Goal: Task Accomplishment & Management: Use online tool/utility

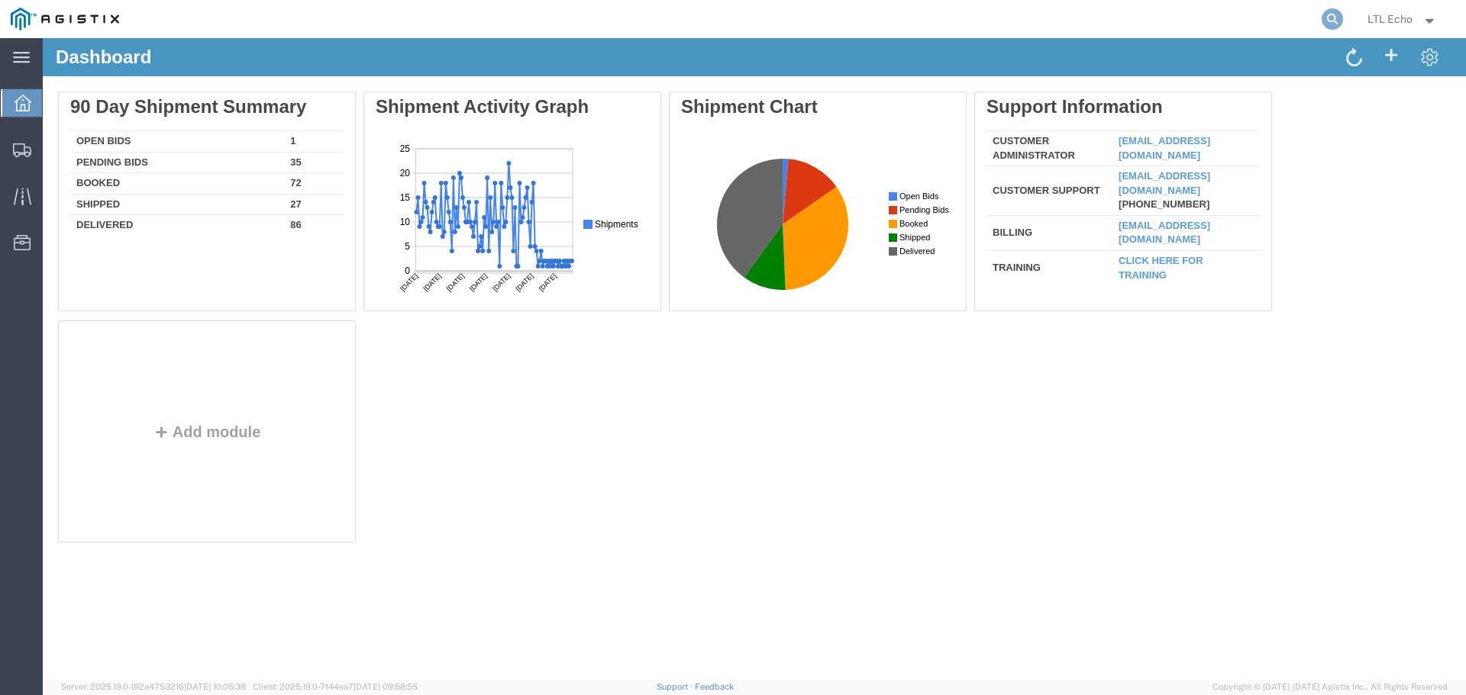
click at [1337, 15] on icon at bounding box center [1331, 18] width 21 height 21
click at [1079, 22] on input "search" at bounding box center [1089, 19] width 464 height 37
paste input "56700806"
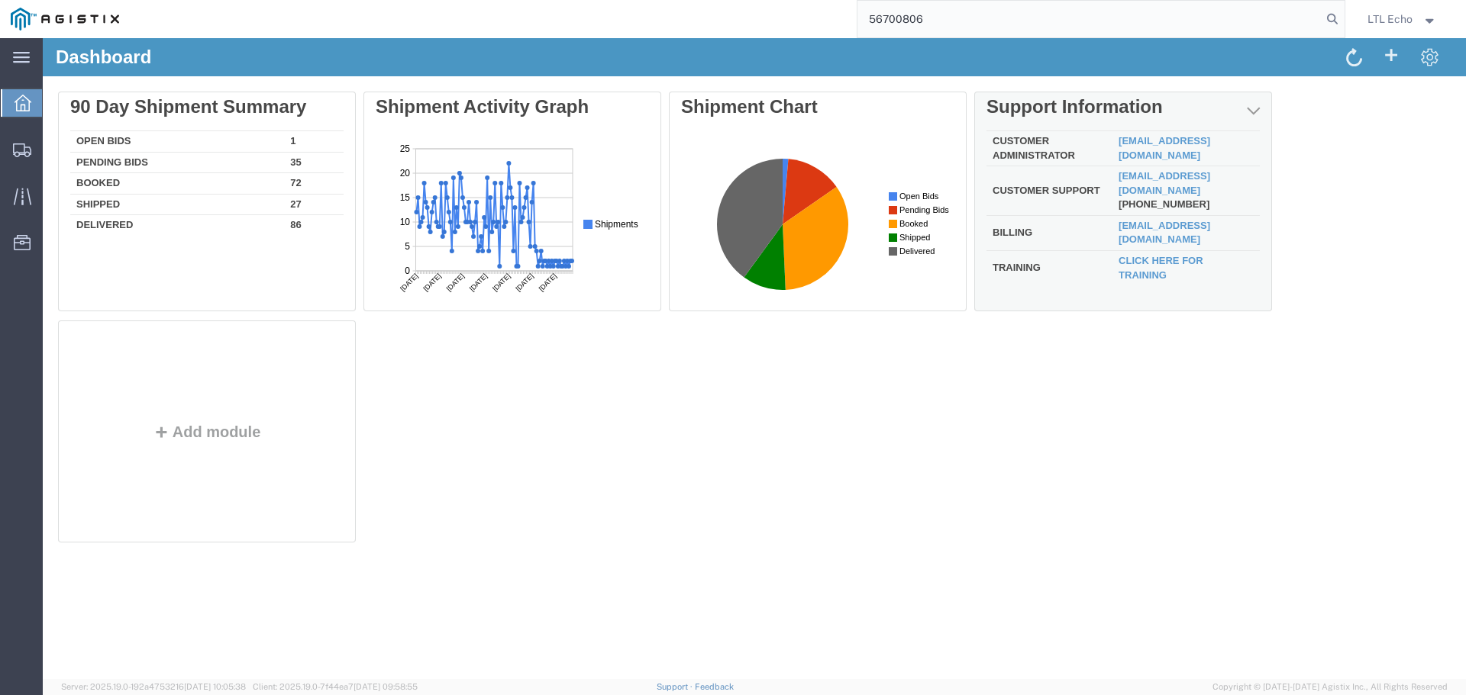
type input "56700806"
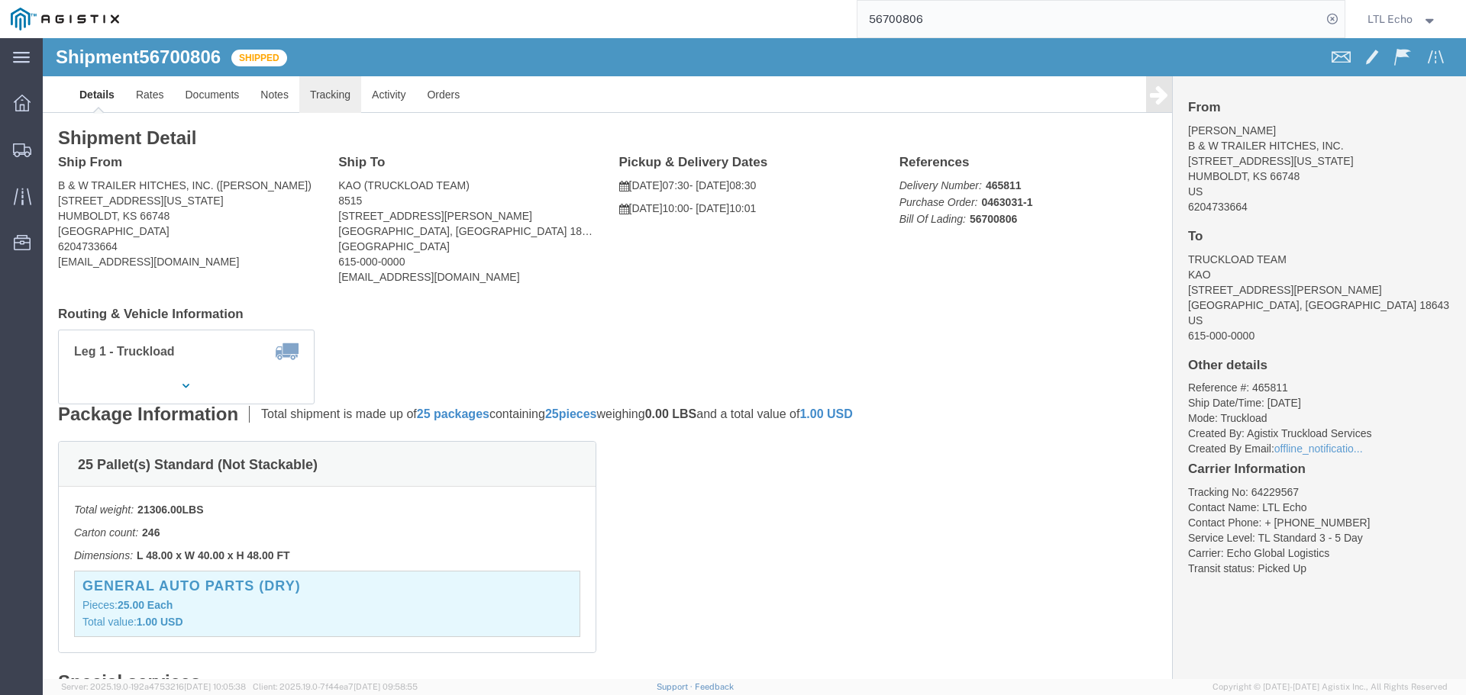
click link "Tracking"
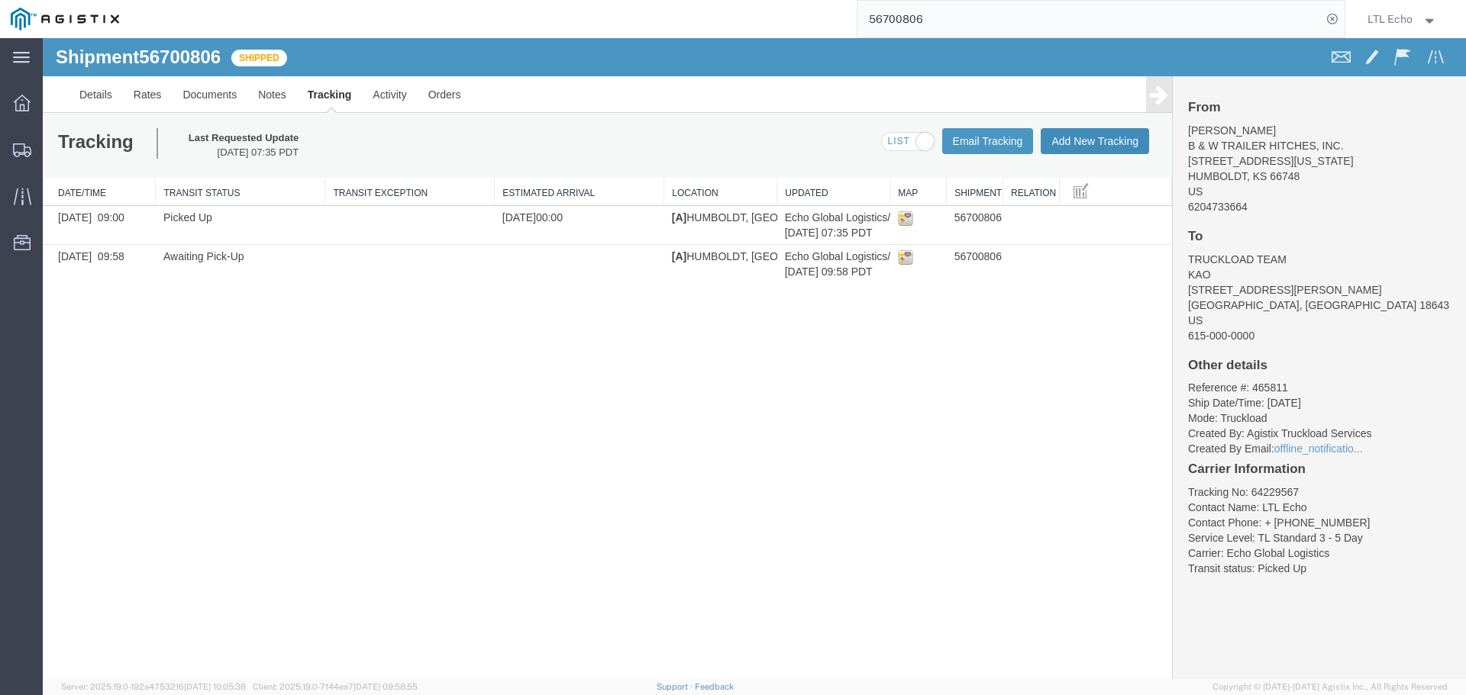
click at [1087, 137] on button "Add New Tracking" at bounding box center [1094, 141] width 108 height 26
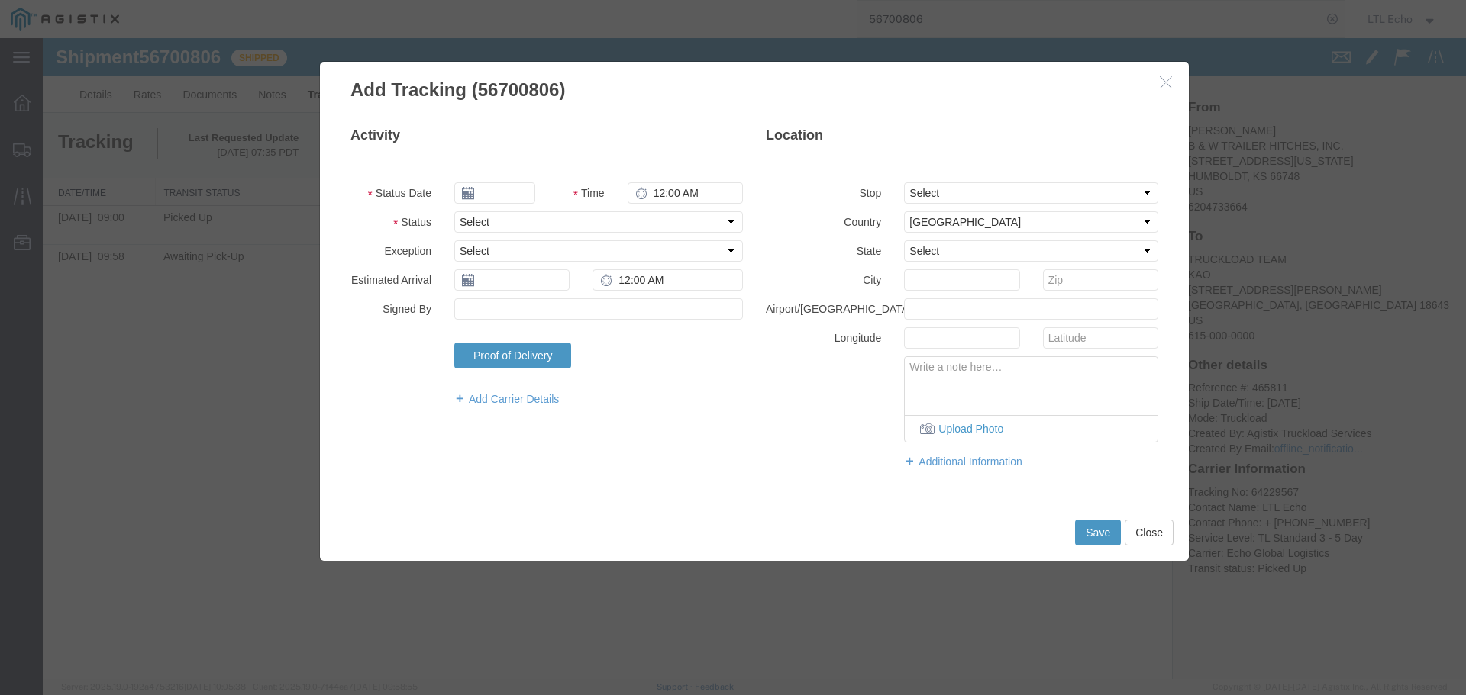
type input "[DATE]"
type input "9:00 AM"
click at [476, 214] on select "Select Arrival Notice Available Arrival Notice Imported Arrive at Delivery Loca…" at bounding box center [598, 221] width 289 height 21
select select "DELIVRED"
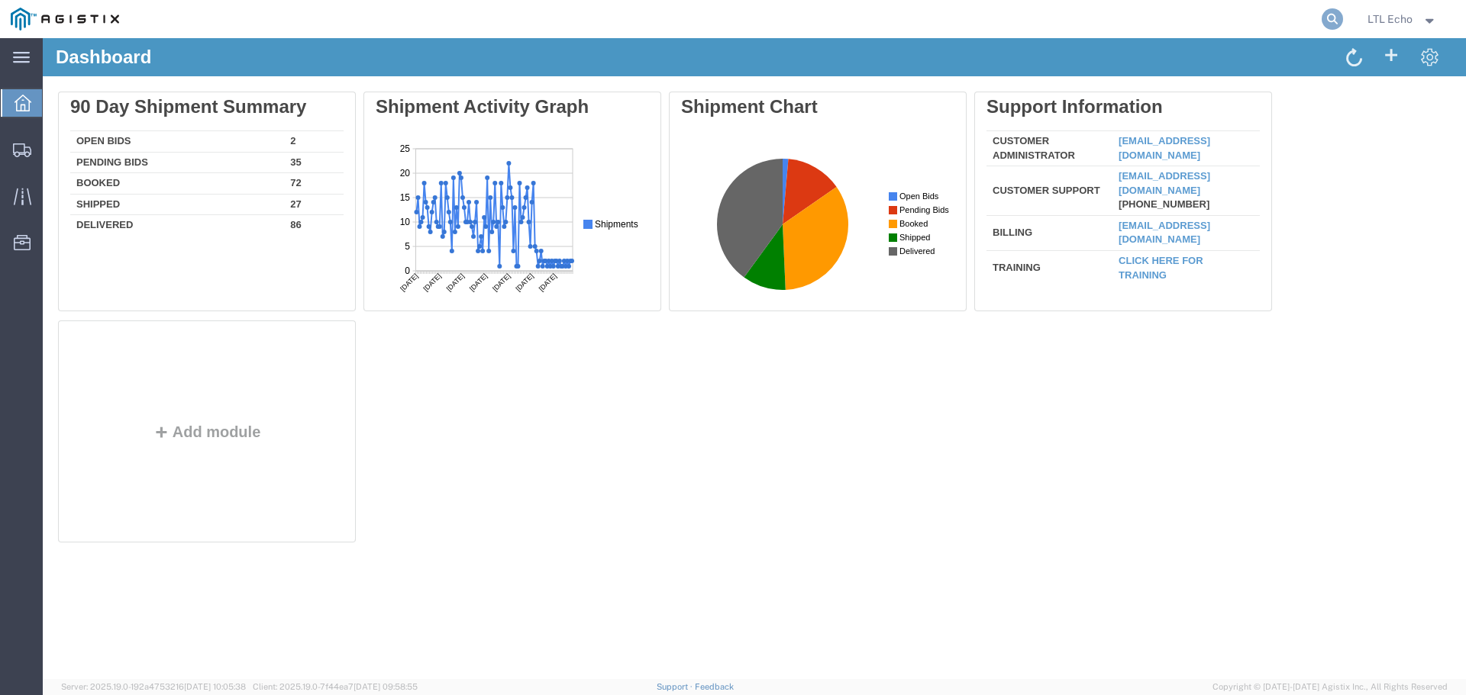
click at [1329, 24] on icon at bounding box center [1331, 18] width 21 height 21
click at [1069, 27] on input "search" at bounding box center [1089, 19] width 464 height 37
paste input "56700806"
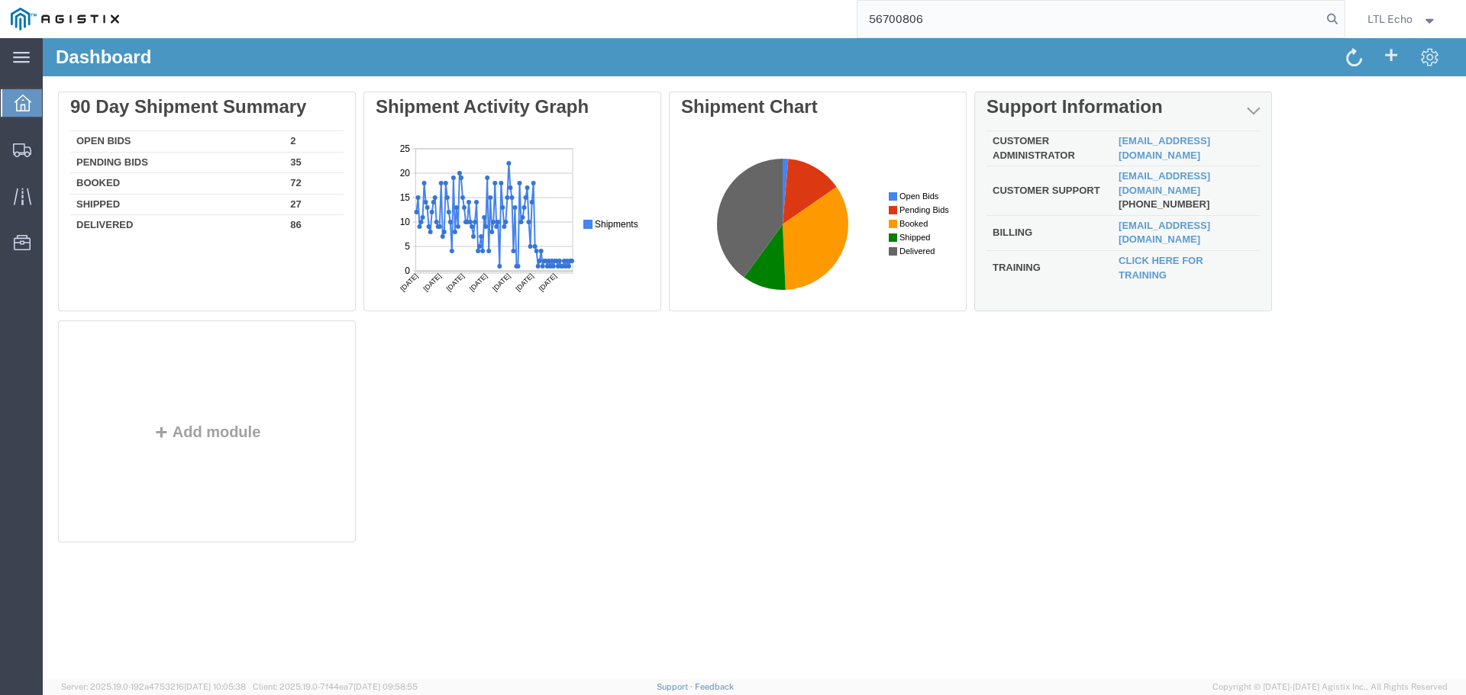
type input "56700806"
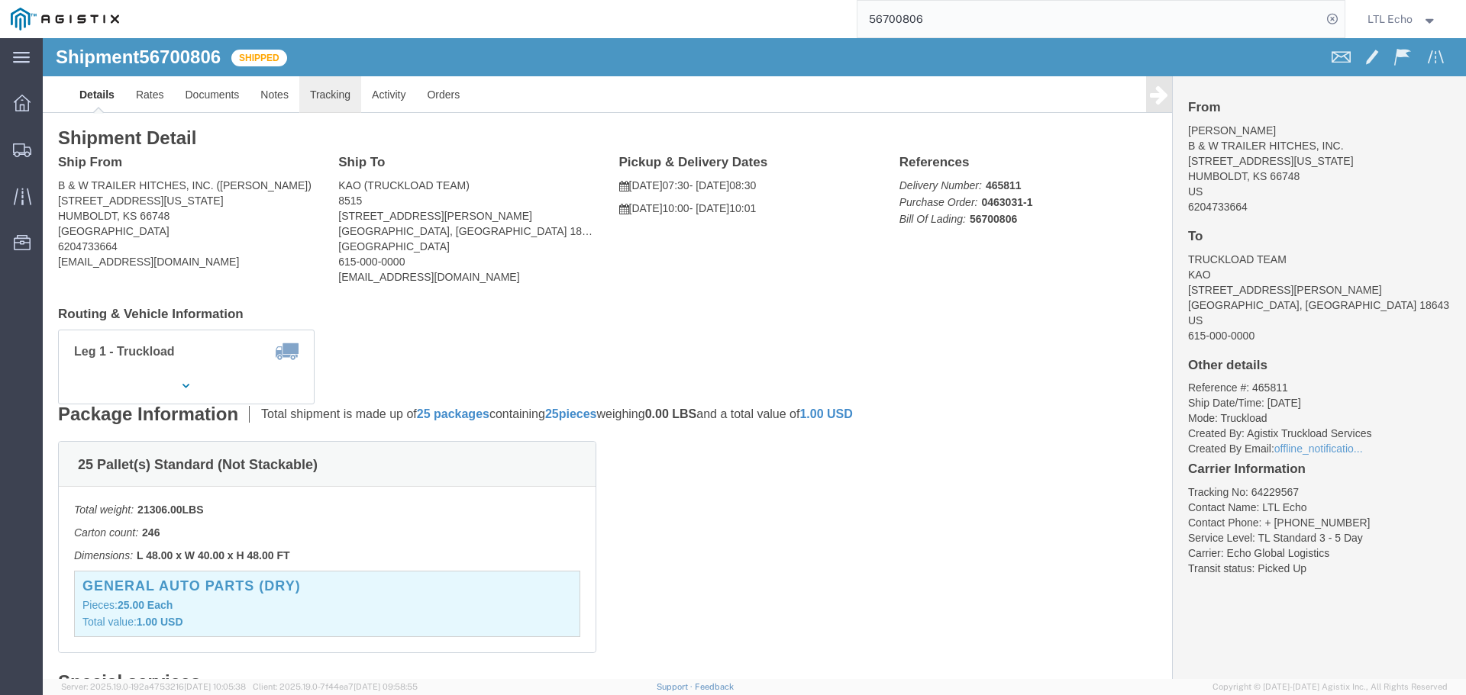
click link "Tracking"
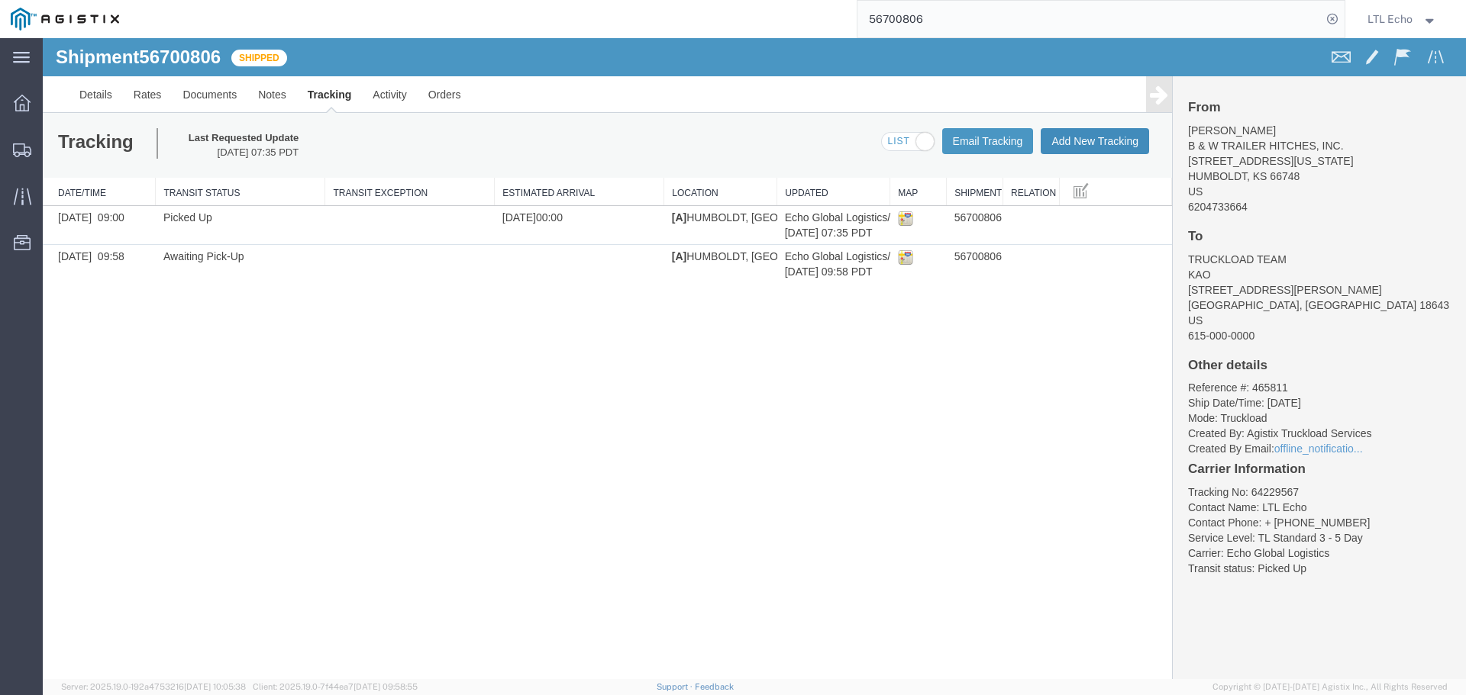
click at [1098, 145] on button "Add New Tracking" at bounding box center [1094, 141] width 108 height 26
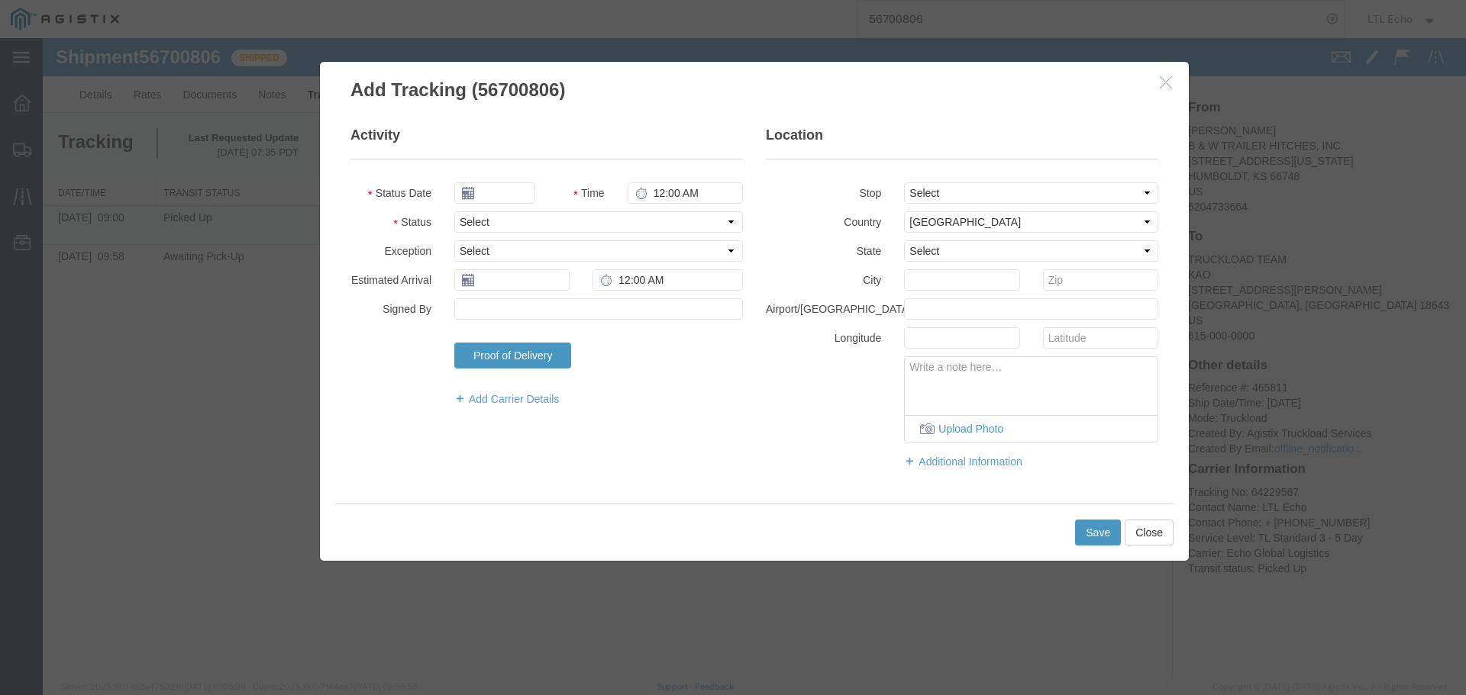
type input "[DATE]"
type input "9:00 AM"
click at [530, 231] on select "Select Arrival Notice Available Arrival Notice Imported Arrive at Delivery Loca…" at bounding box center [598, 221] width 289 height 21
select select "DELIVRED"
click at [530, 230] on select "Select Arrival Notice Available Arrival Notice Imported Arrive at Delivery Loca…" at bounding box center [598, 221] width 289 height 21
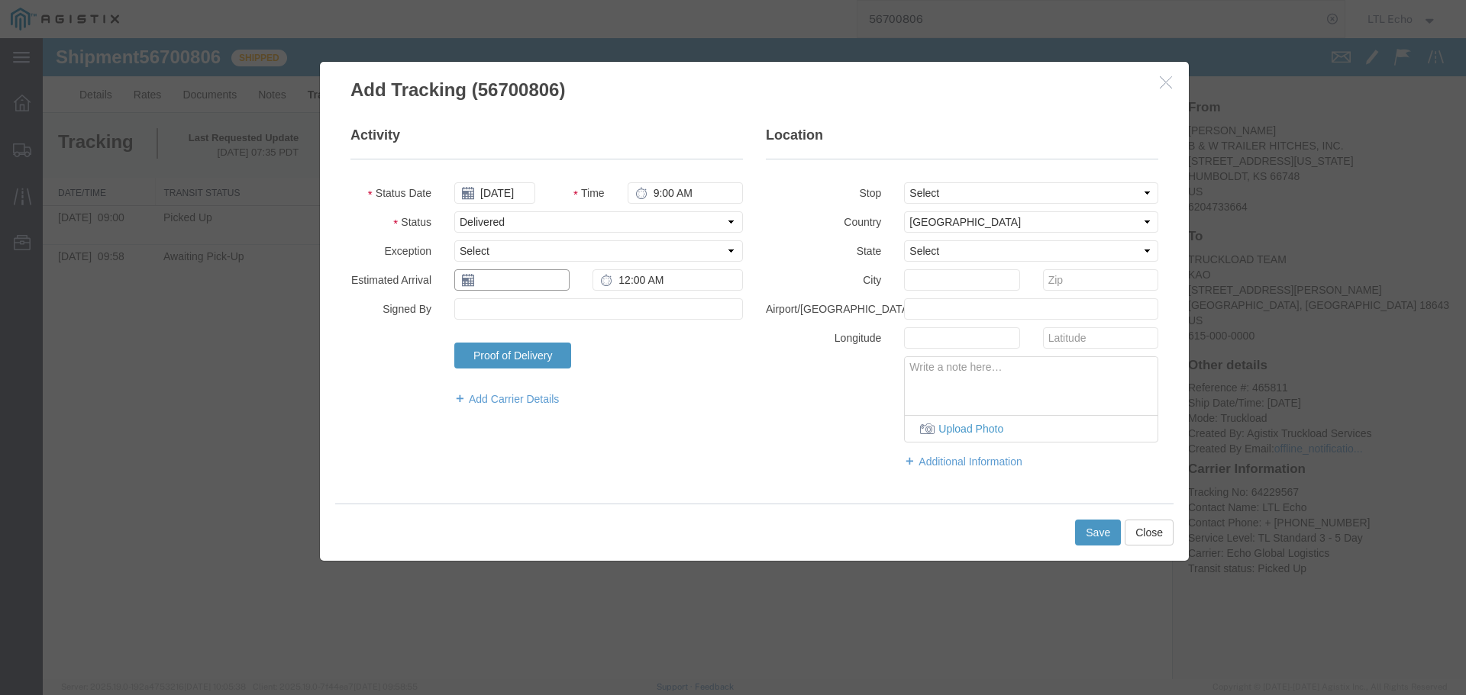
click at [523, 285] on input "text" at bounding box center [511, 279] width 115 height 21
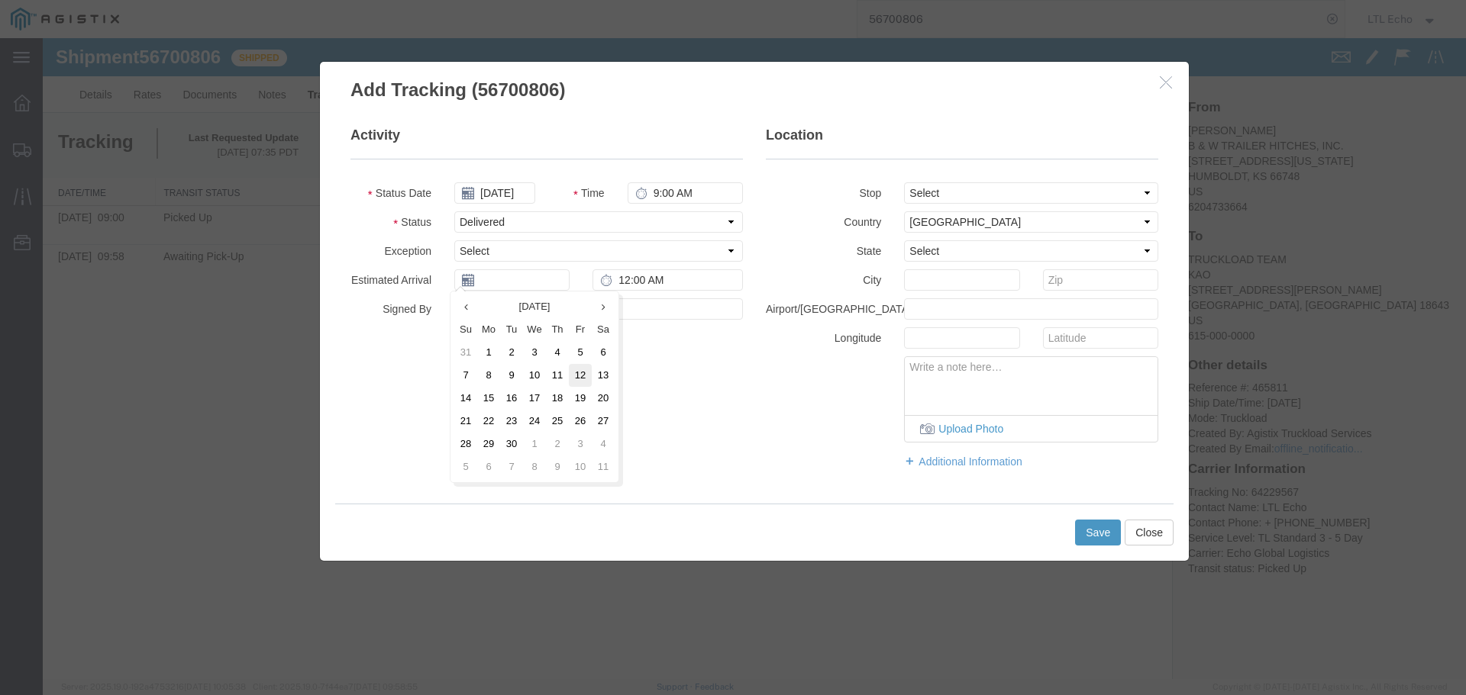
click at [586, 376] on td "12" at bounding box center [580, 375] width 23 height 23
type input "[DATE]"
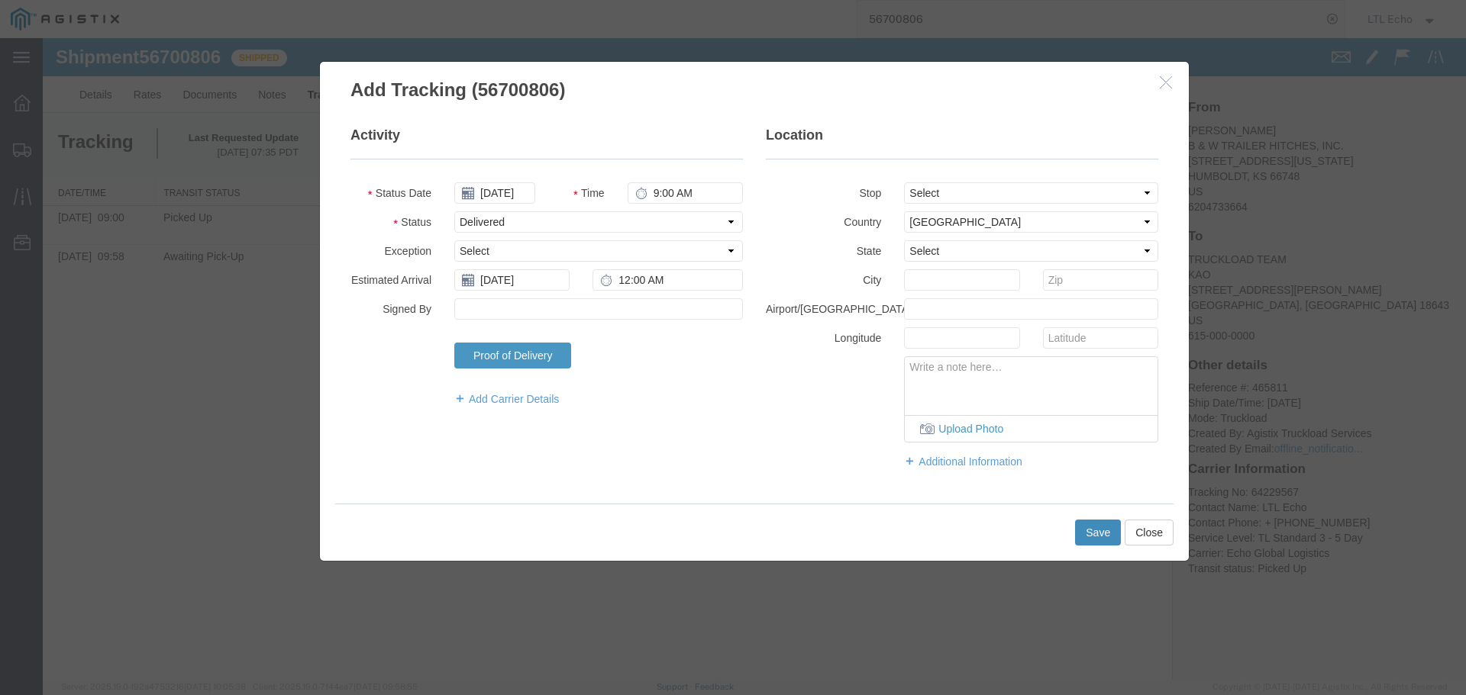
click at [1093, 533] on button "Save" at bounding box center [1098, 533] width 46 height 26
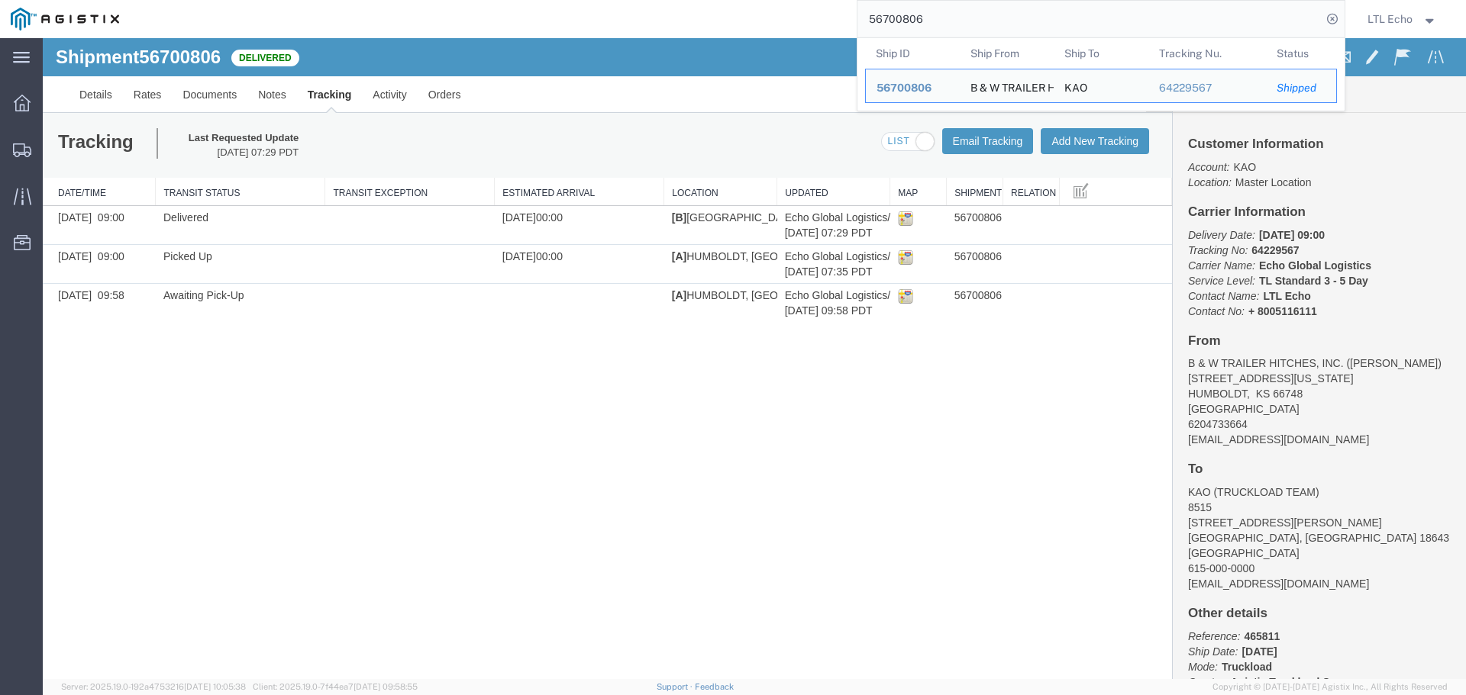
click at [871, 16] on input "56700806" at bounding box center [1089, 19] width 464 height 37
paste input "95179"
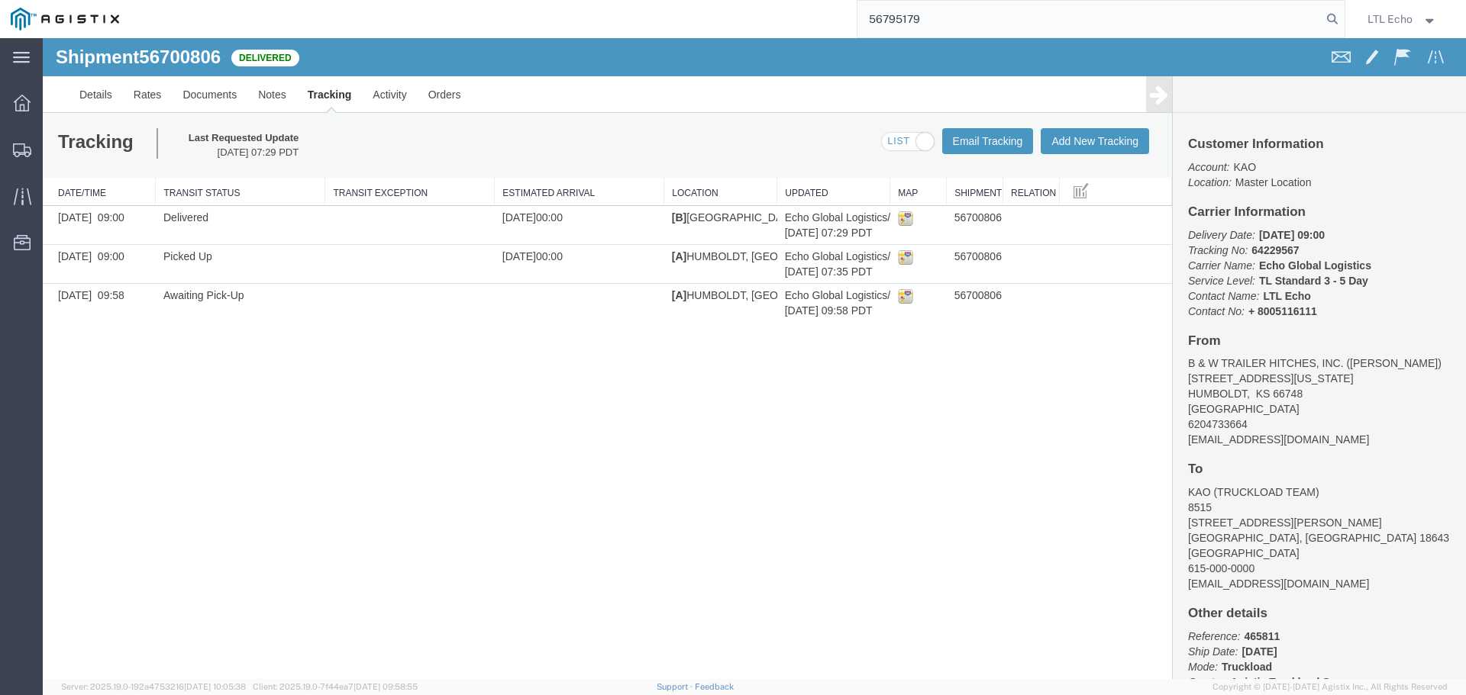
type input "56795179"
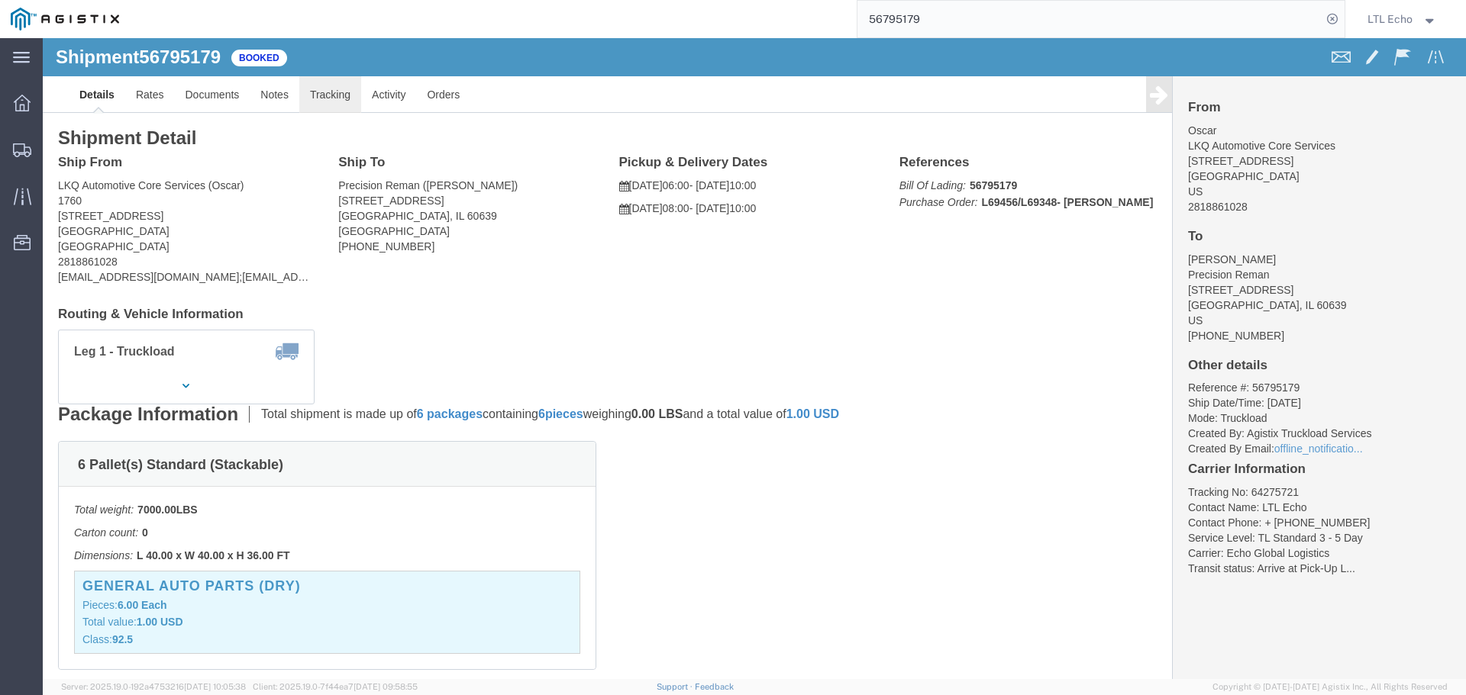
click link "Tracking"
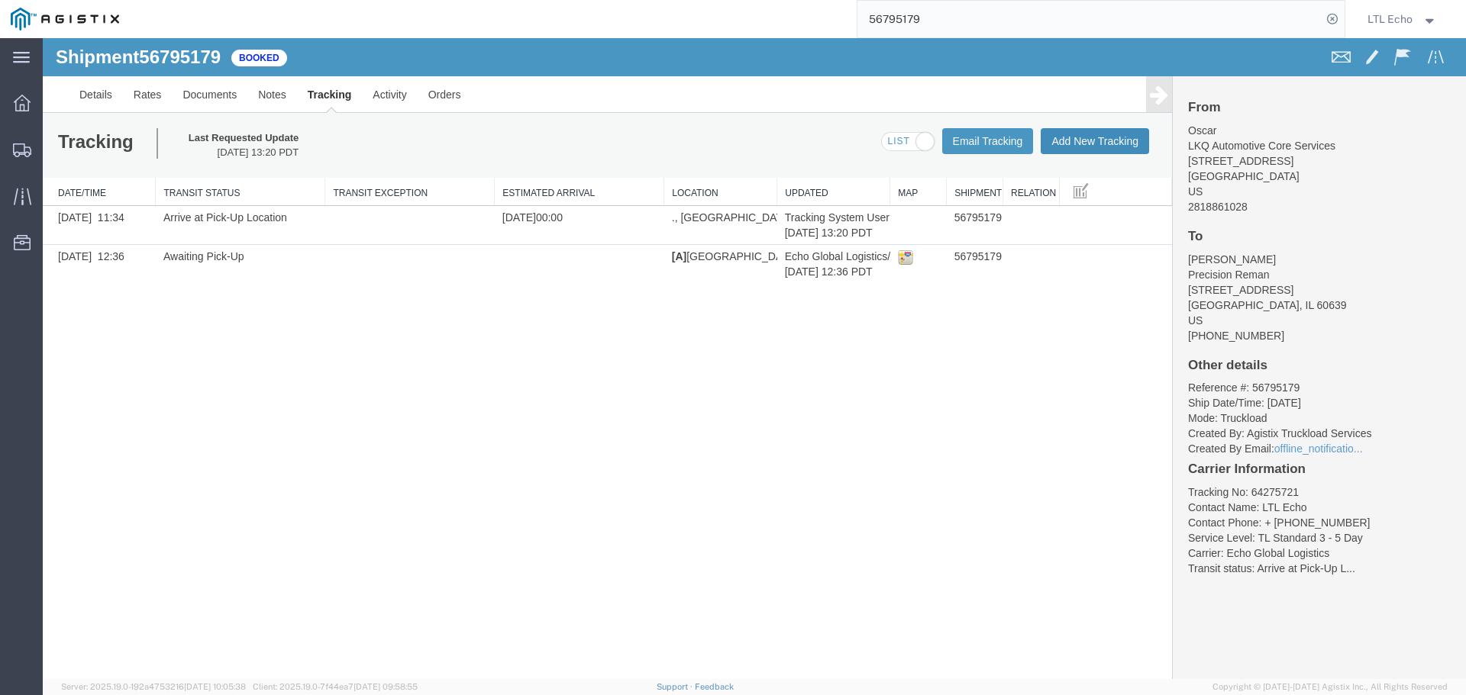
click at [1086, 140] on button "Add New Tracking" at bounding box center [1094, 141] width 108 height 26
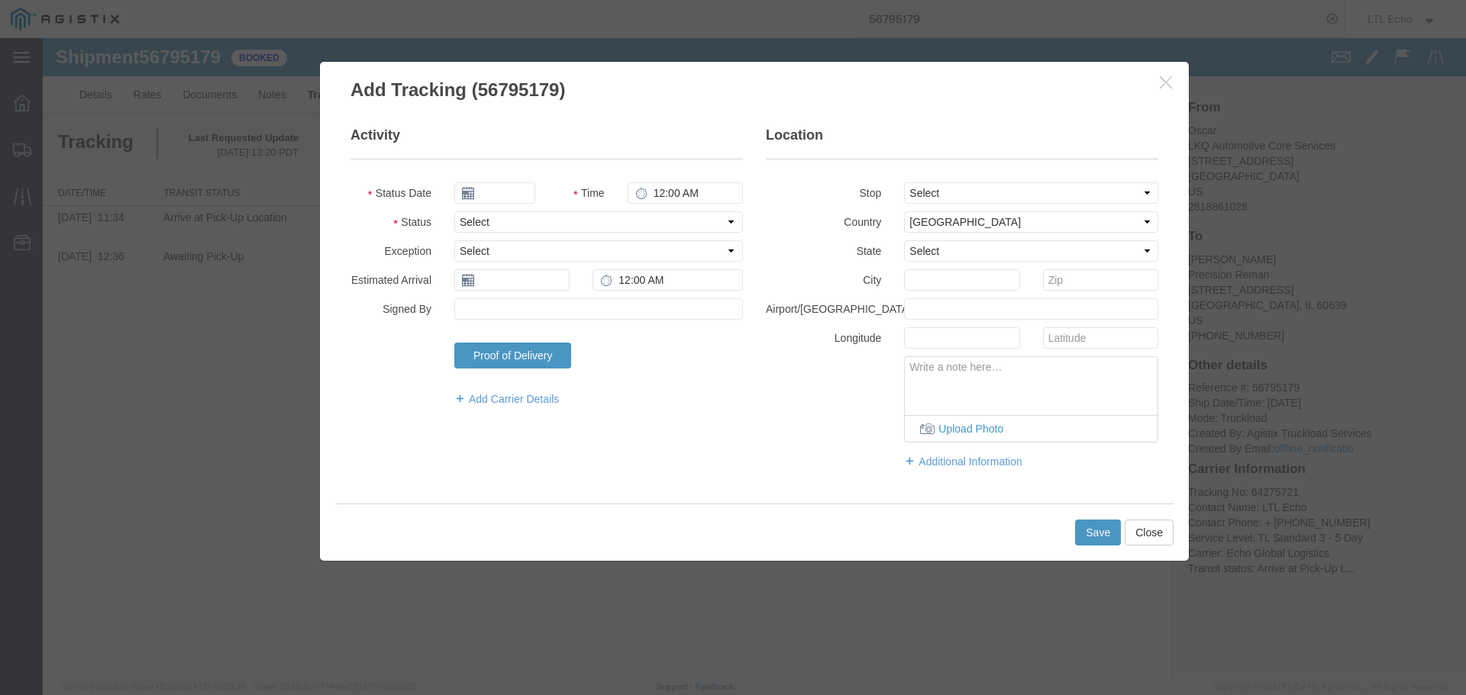
type input "[DATE]"
type input "9:00 AM"
click at [546, 227] on select "Select Arrival Notice Available Arrival Notice Imported Arrive at Delivery Loca…" at bounding box center [598, 221] width 289 height 21
select select "PICKEDUP"
click at [546, 227] on select "Select Arrival Notice Available Arrival Notice Imported Arrive at Delivery Loca…" at bounding box center [598, 221] width 289 height 21
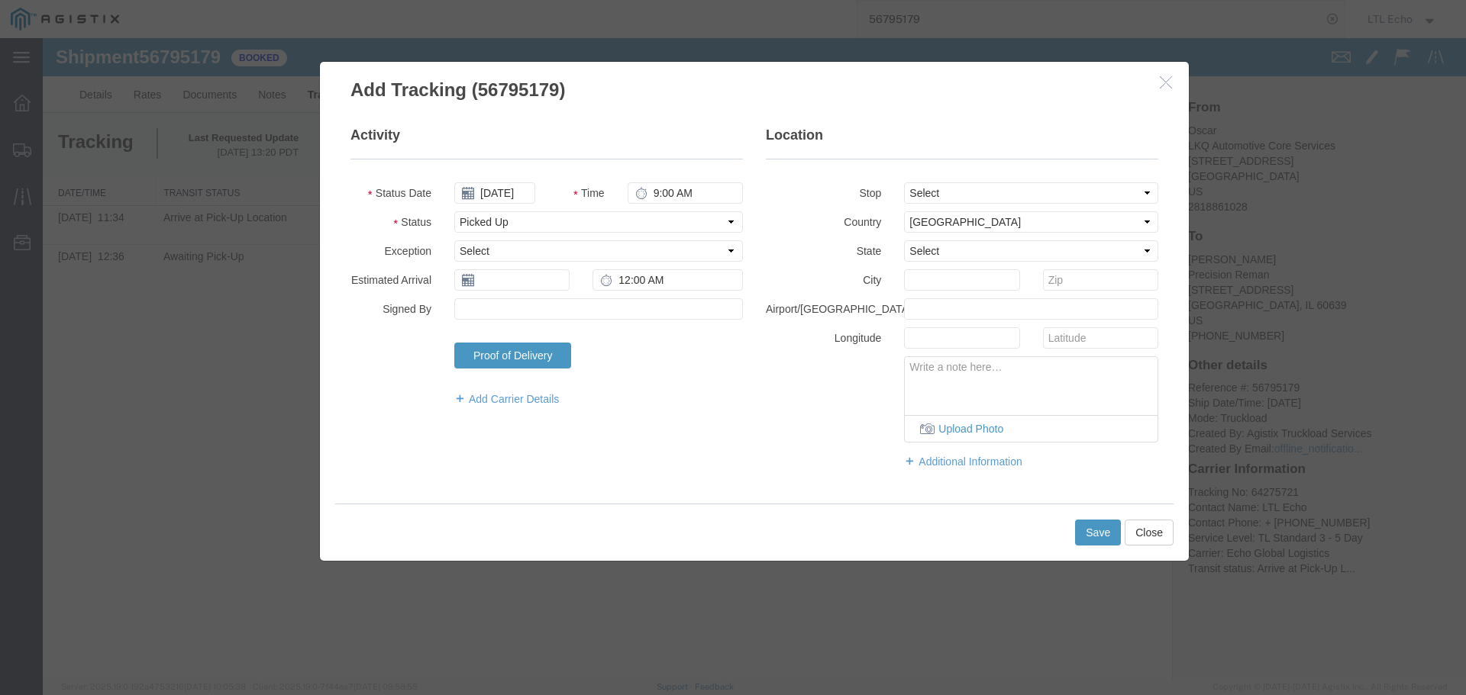
click at [519, 291] on fieldset "Activity Status Date [DATE] Time 9:00 AM Status Select Arrival Notice Available…" at bounding box center [546, 274] width 392 height 296
click at [521, 288] on input "text" at bounding box center [511, 279] width 115 height 21
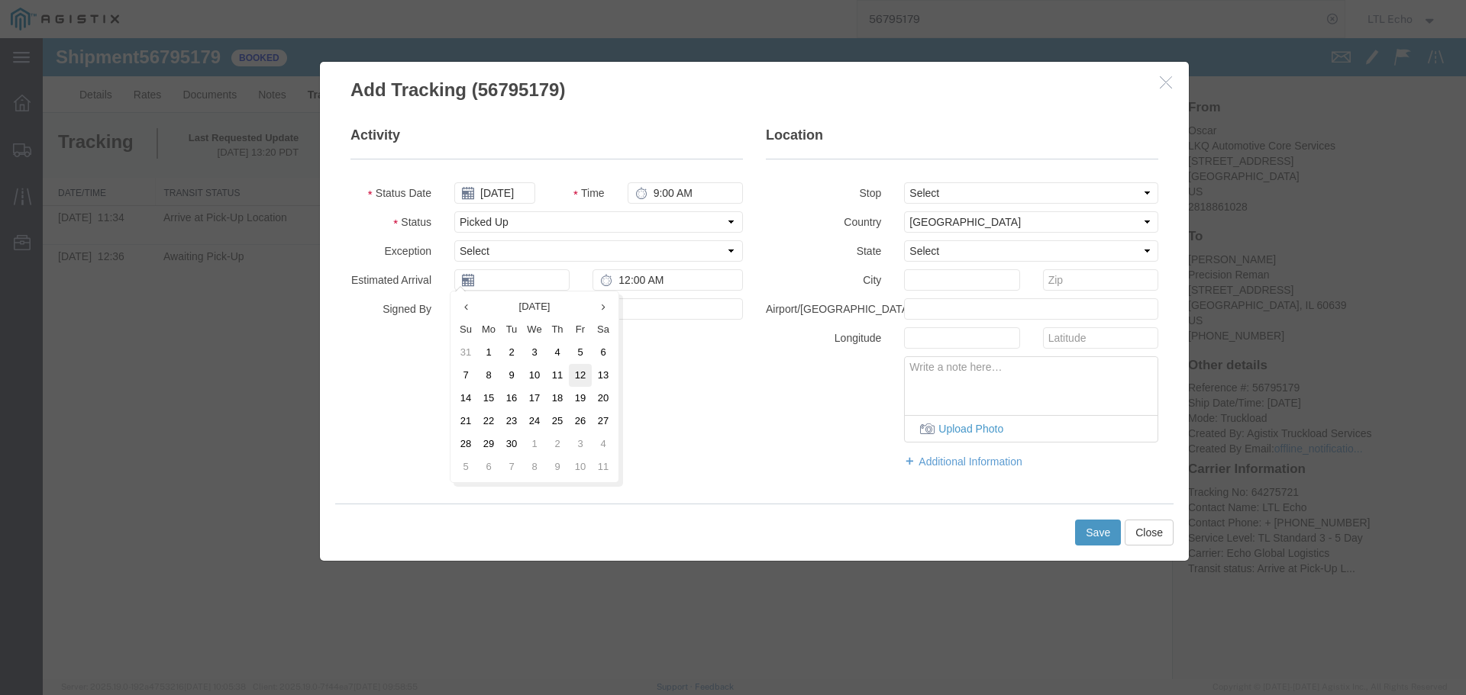
click at [586, 375] on td "12" at bounding box center [580, 375] width 23 height 23
type input "[DATE]"
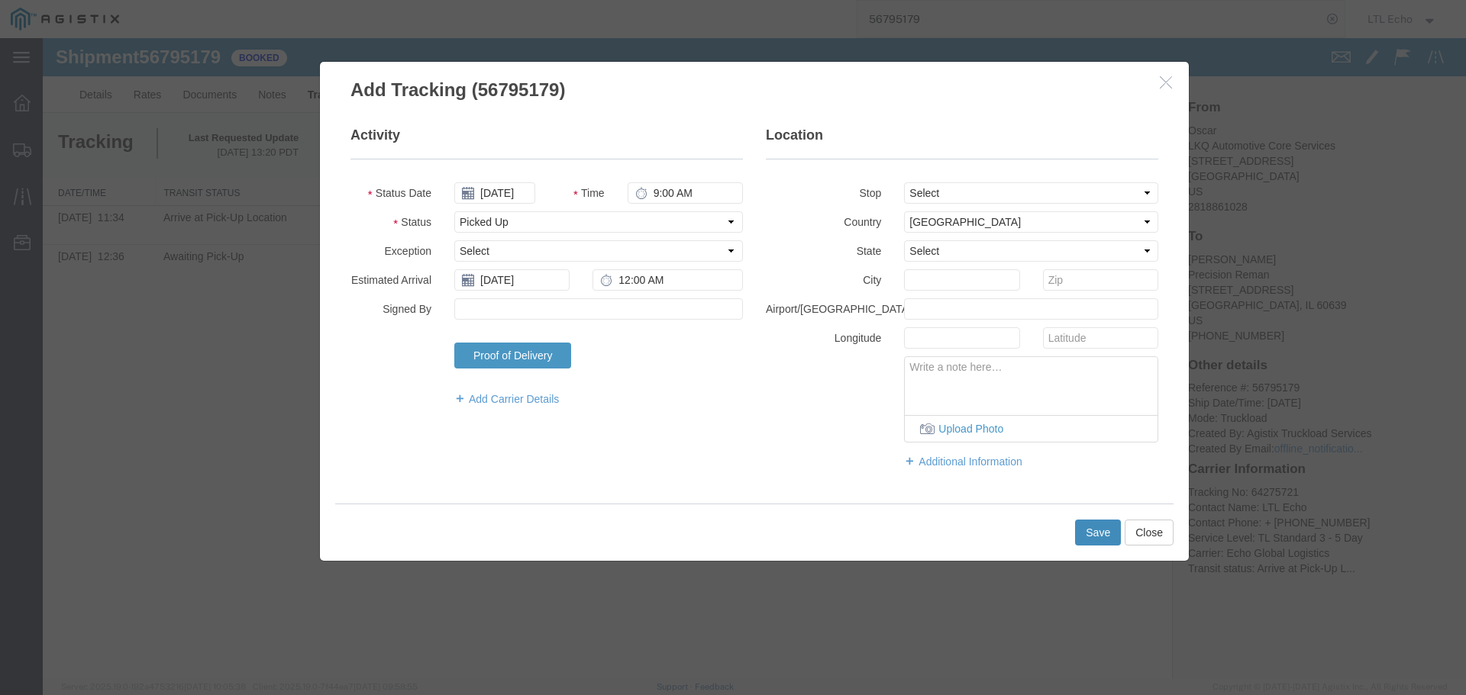
click at [1106, 528] on button "Save" at bounding box center [1098, 533] width 46 height 26
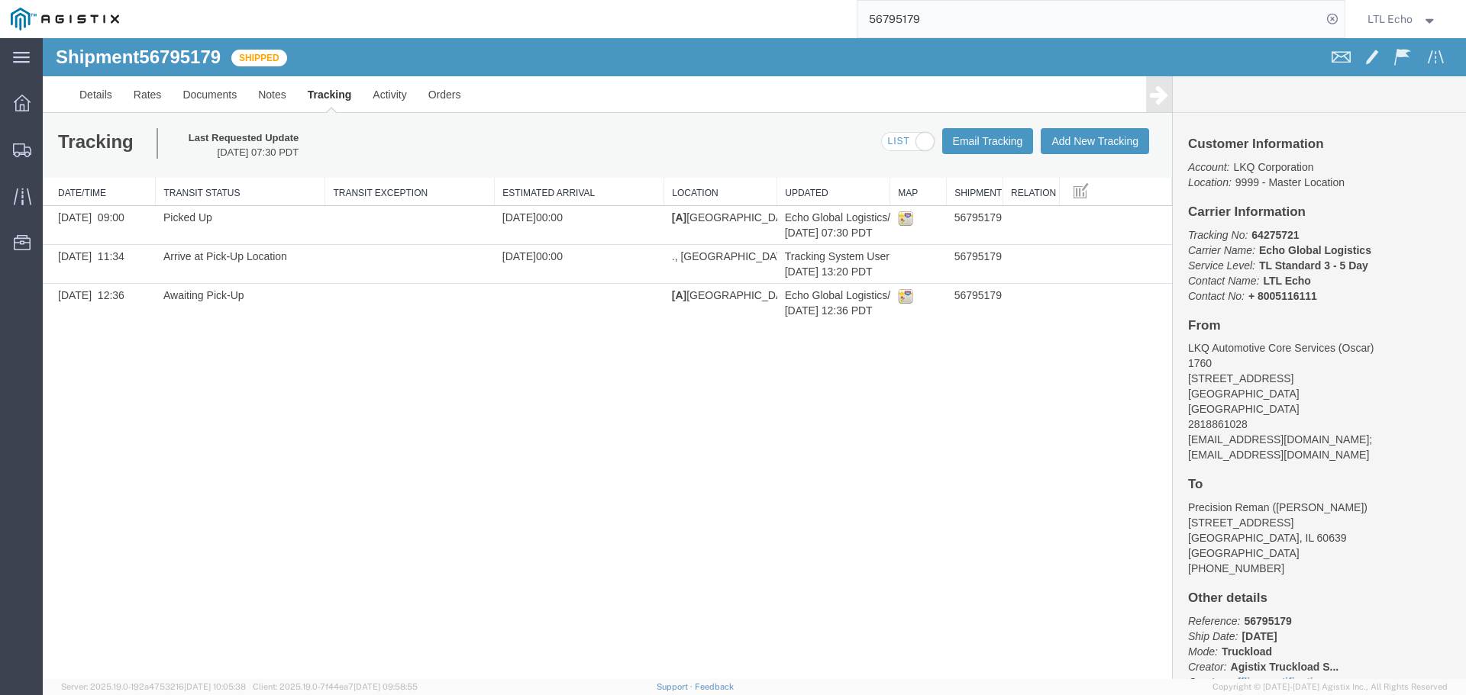
click at [888, 23] on input "56795179" at bounding box center [1089, 19] width 464 height 37
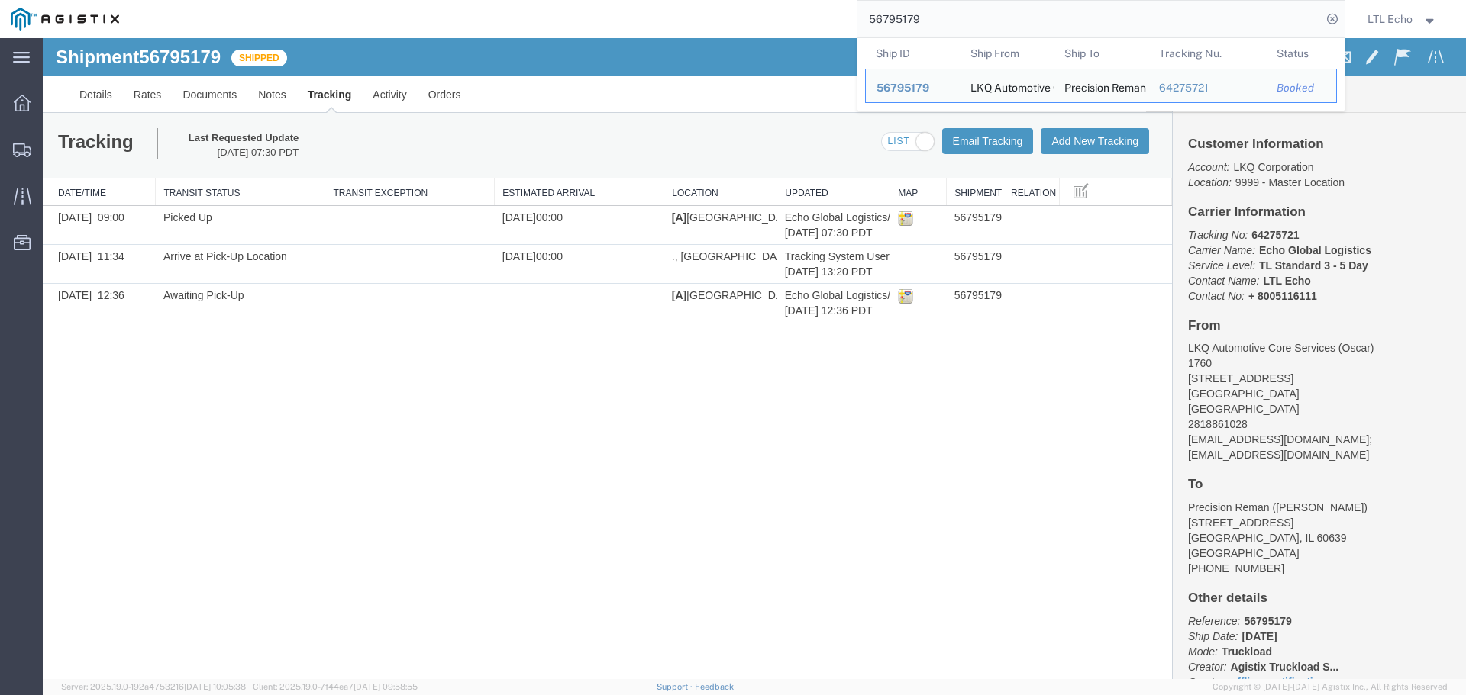
click at [888, 23] on input "56795179" at bounding box center [1089, 19] width 464 height 37
paste input "14178"
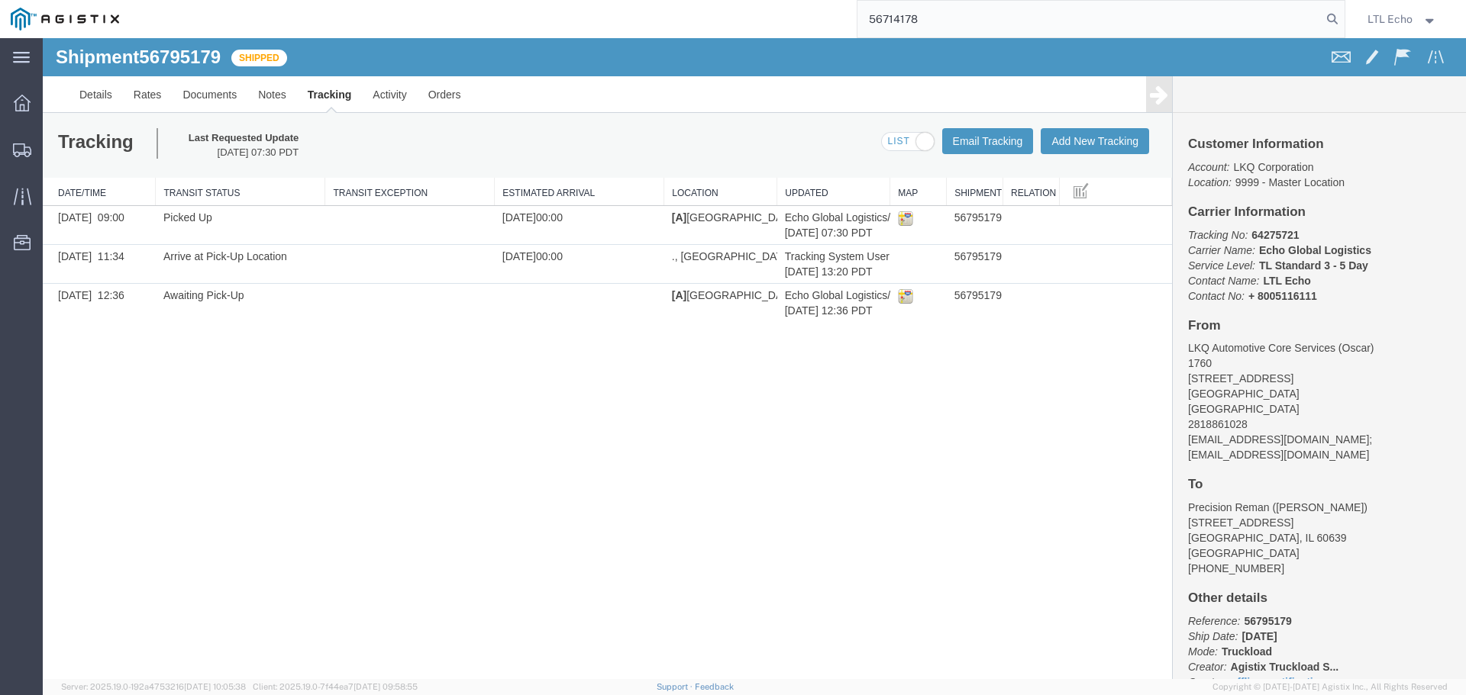
type input "56714178"
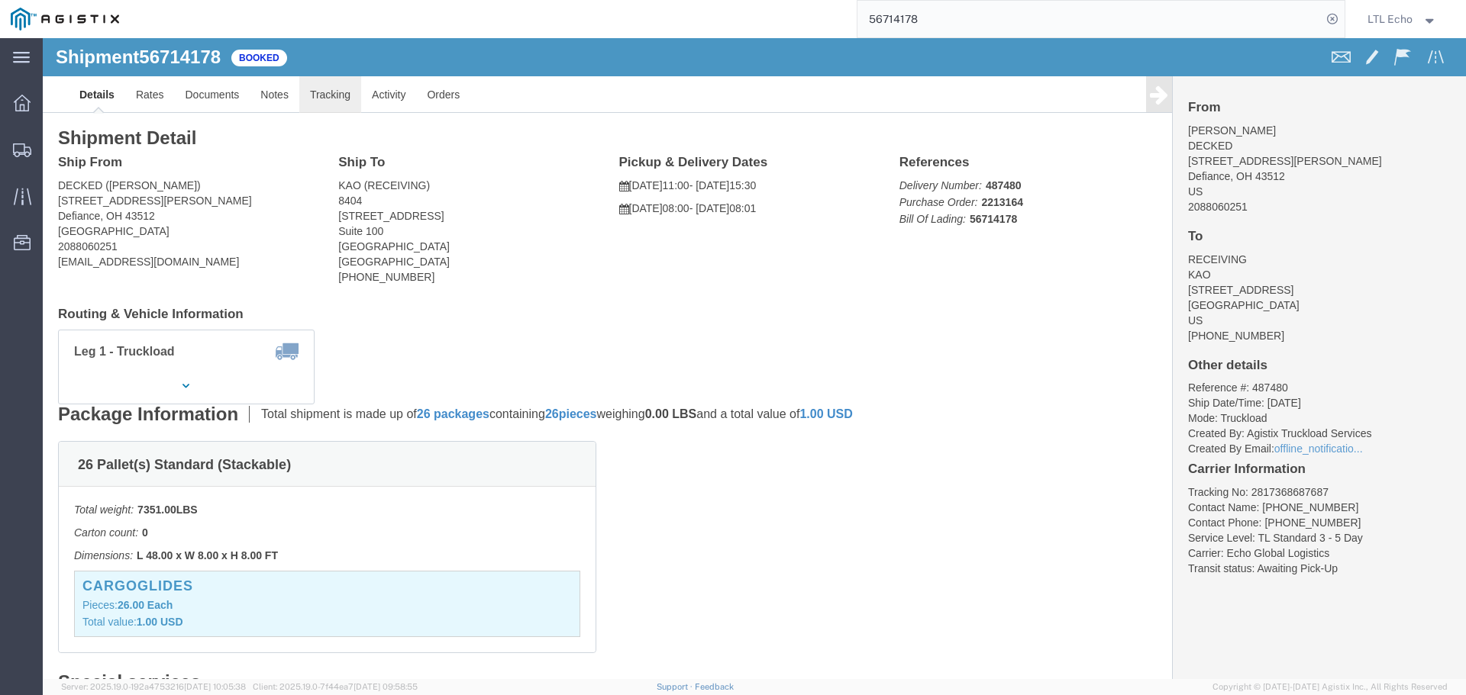
click link "Tracking"
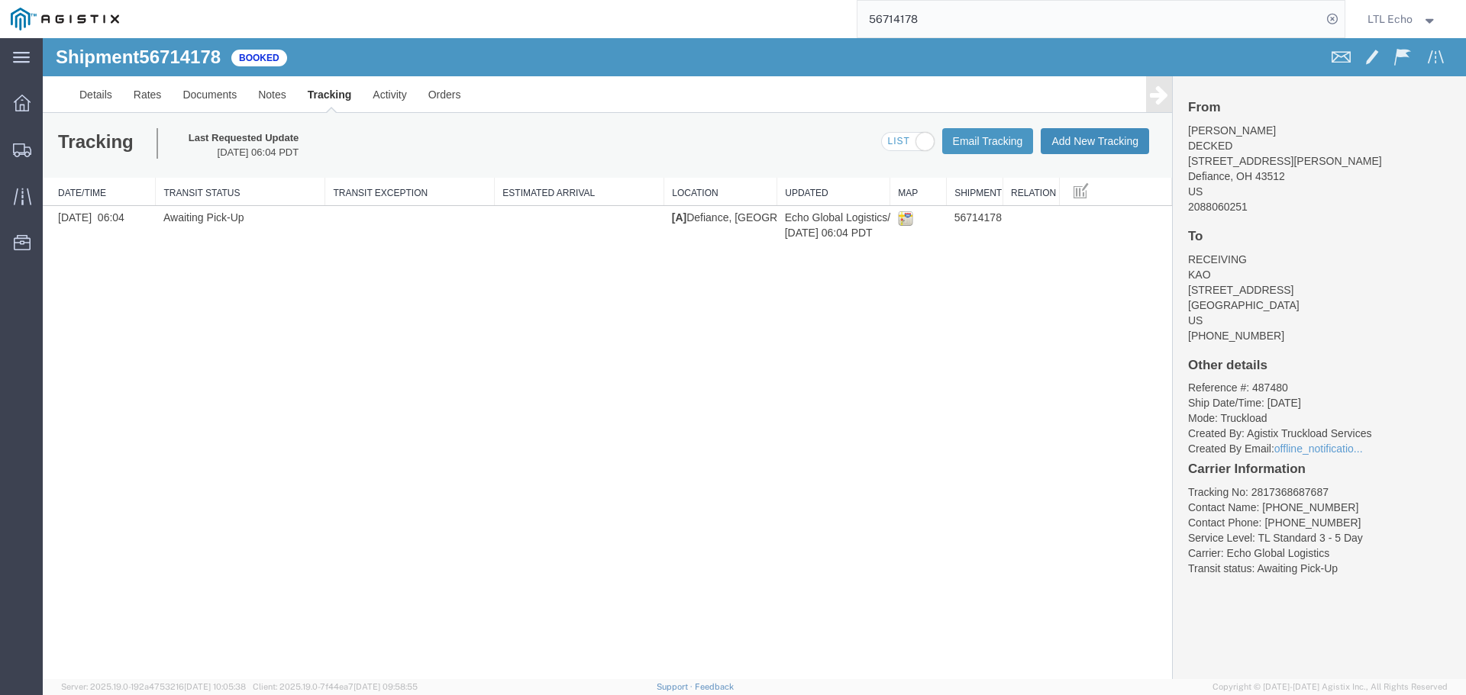
click at [1098, 144] on button "Add New Tracking" at bounding box center [1094, 141] width 108 height 26
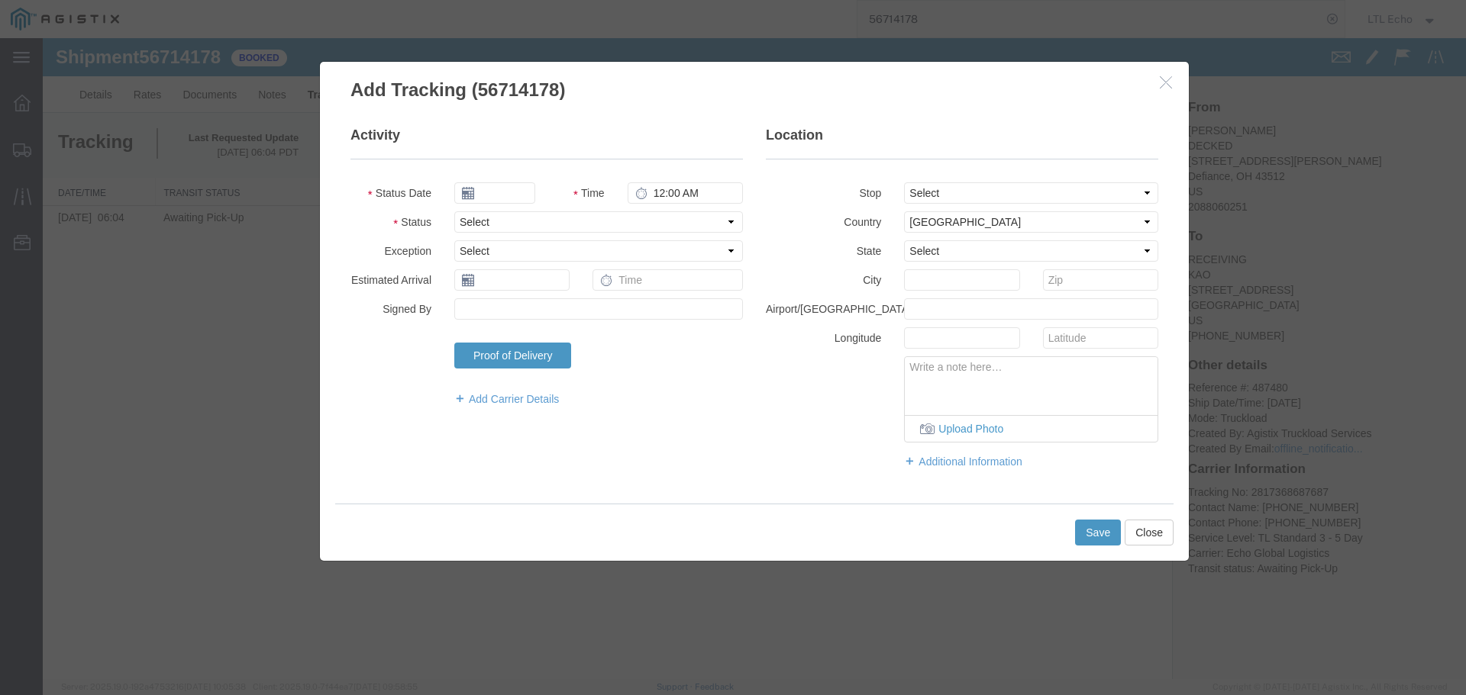
type input "[DATE]"
type input "9:00 AM"
click at [528, 214] on select "Select Arrival Notice Available Arrival Notice Imported Arrive at Delivery Loca…" at bounding box center [598, 221] width 289 height 21
select select "PICKEDUP"
drag, startPoint x: 528, startPoint y: 214, endPoint x: 769, endPoint y: 269, distance: 246.8
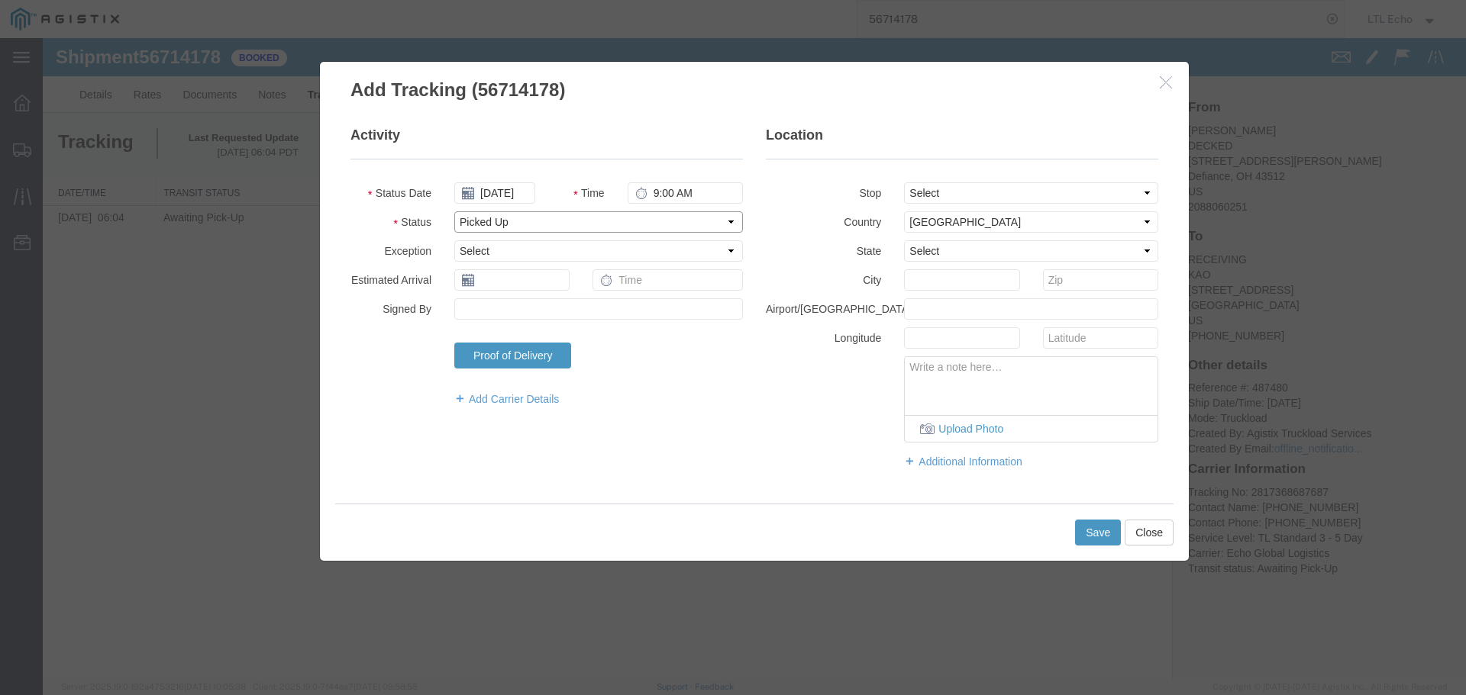
click at [554, 222] on select "Select Arrival Notice Available Arrival Notice Imported Arrive at Delivery Loca…" at bounding box center [598, 221] width 289 height 21
click at [553, 278] on input "text" at bounding box center [511, 279] width 115 height 21
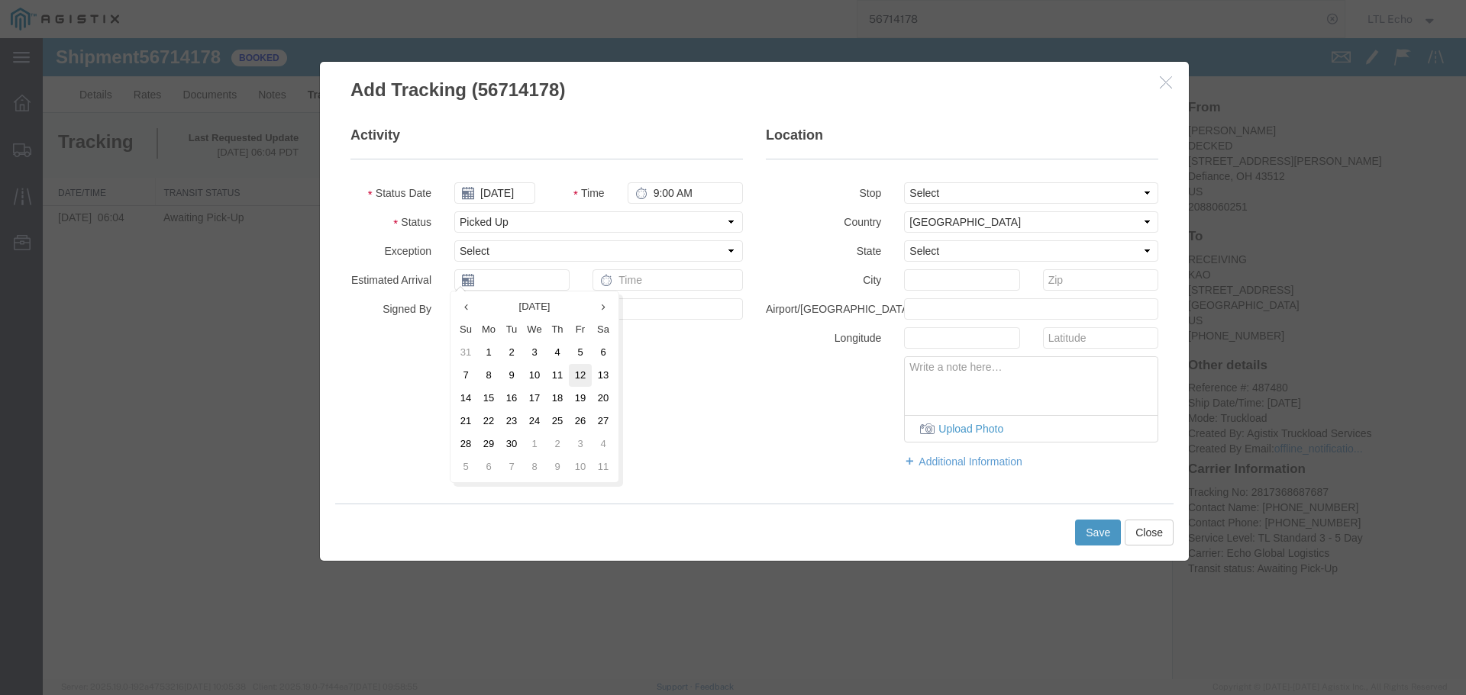
click at [582, 381] on td "12" at bounding box center [580, 375] width 23 height 23
type input "[DATE]"
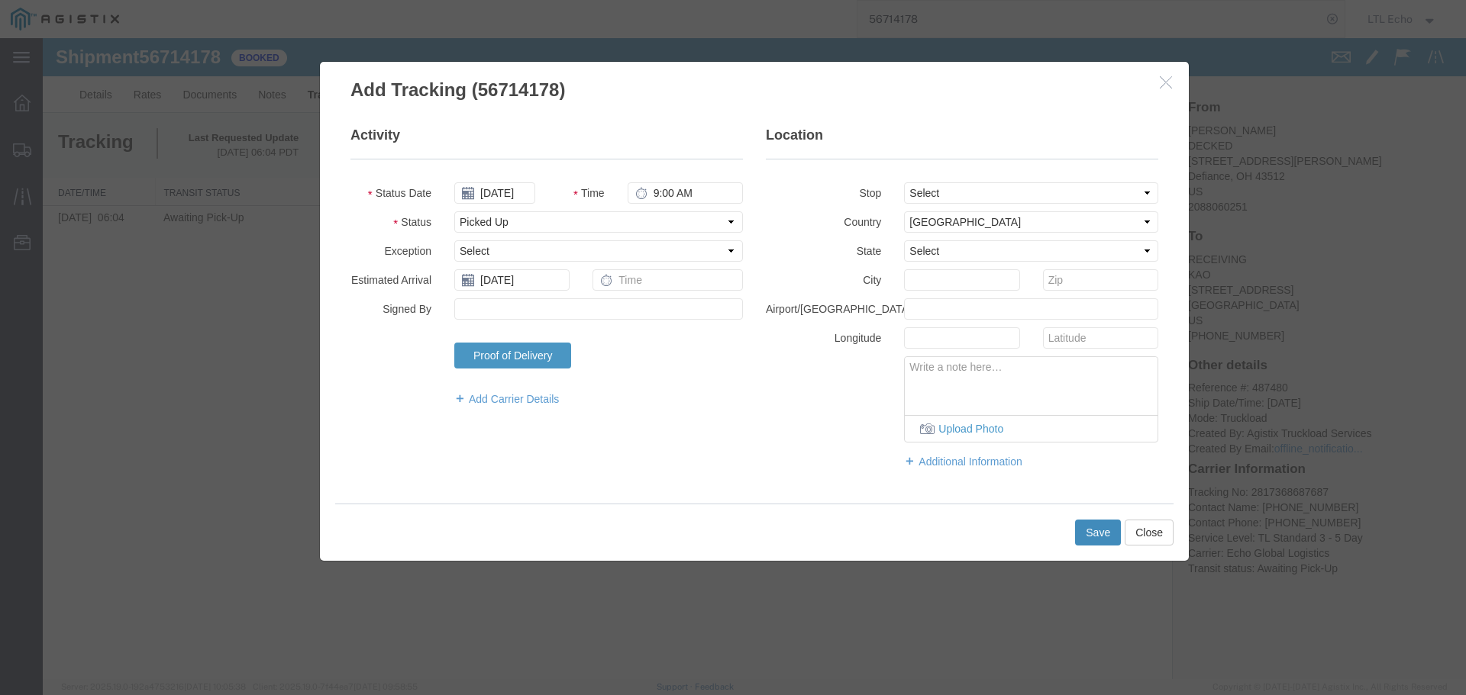
click at [1093, 527] on button "Save" at bounding box center [1098, 533] width 46 height 26
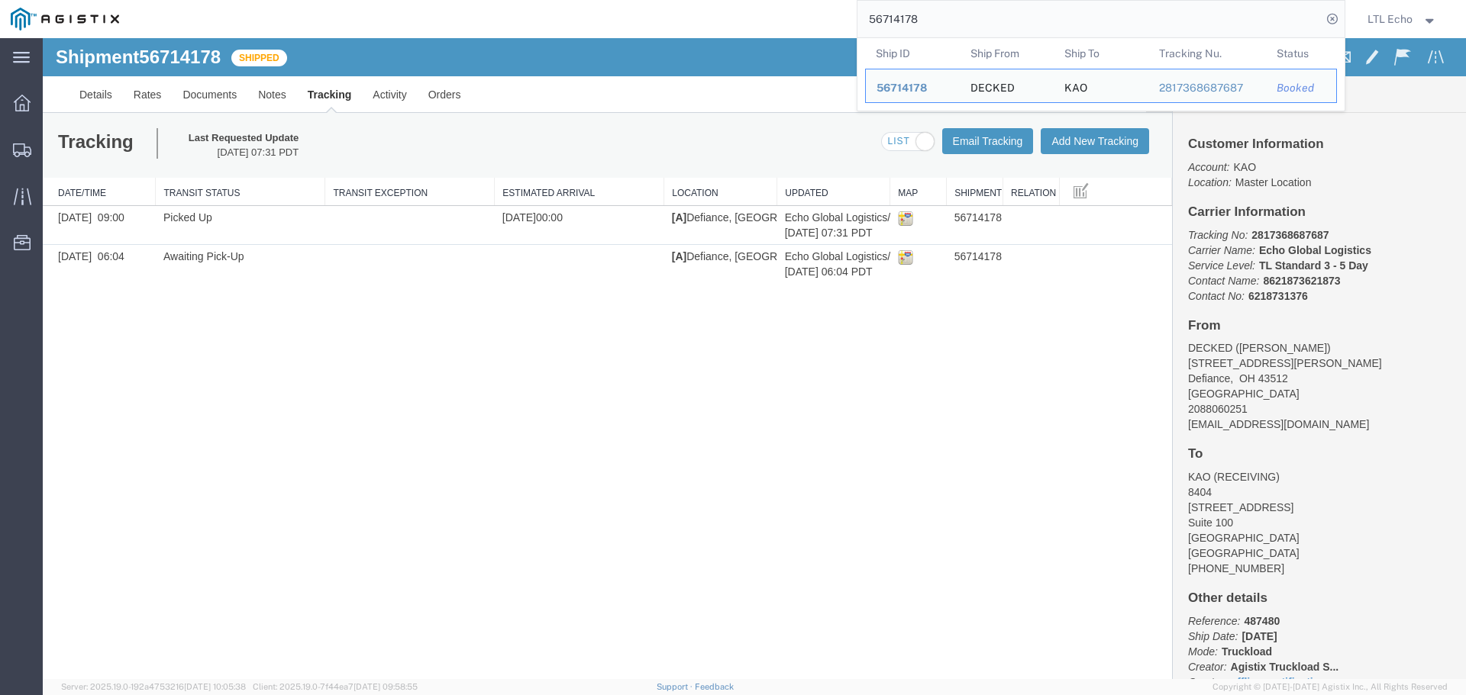
click at [888, 18] on input "56714178" at bounding box center [1089, 19] width 464 height 37
paste input "439385"
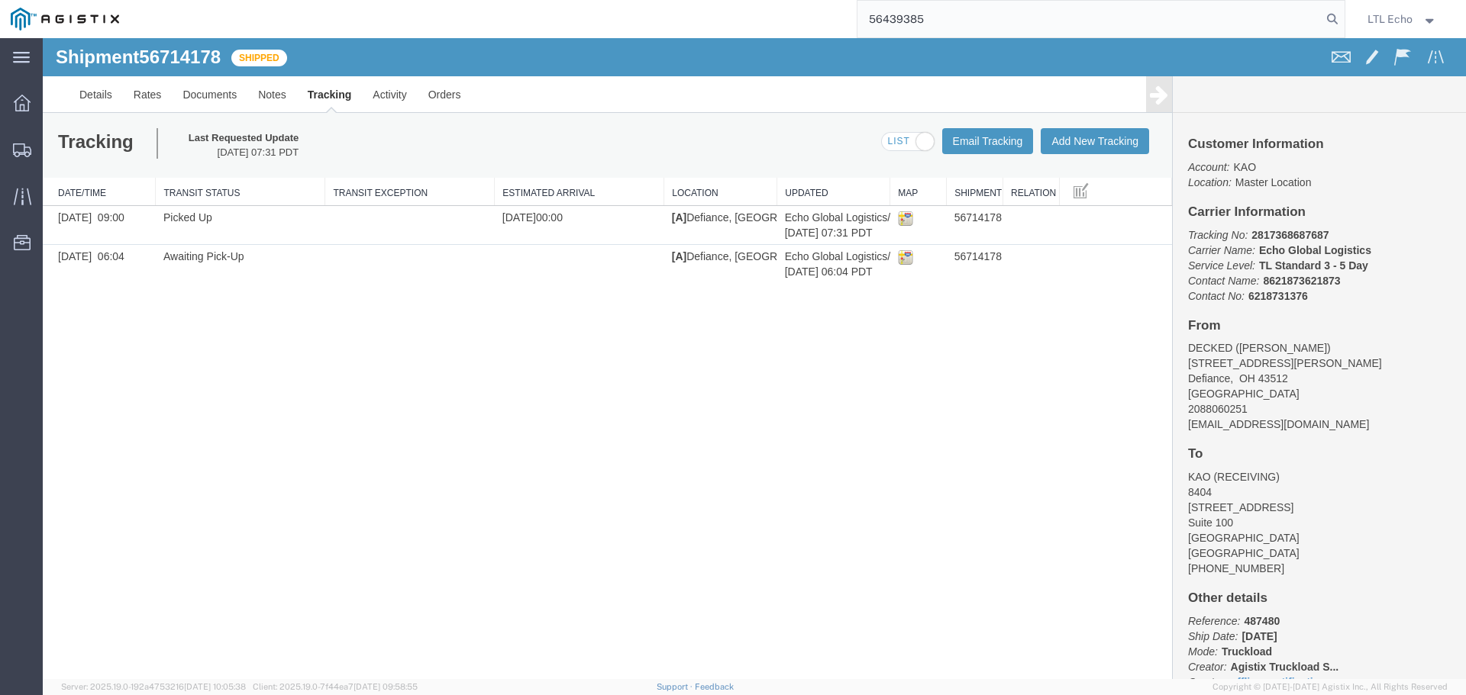
type input "56439385"
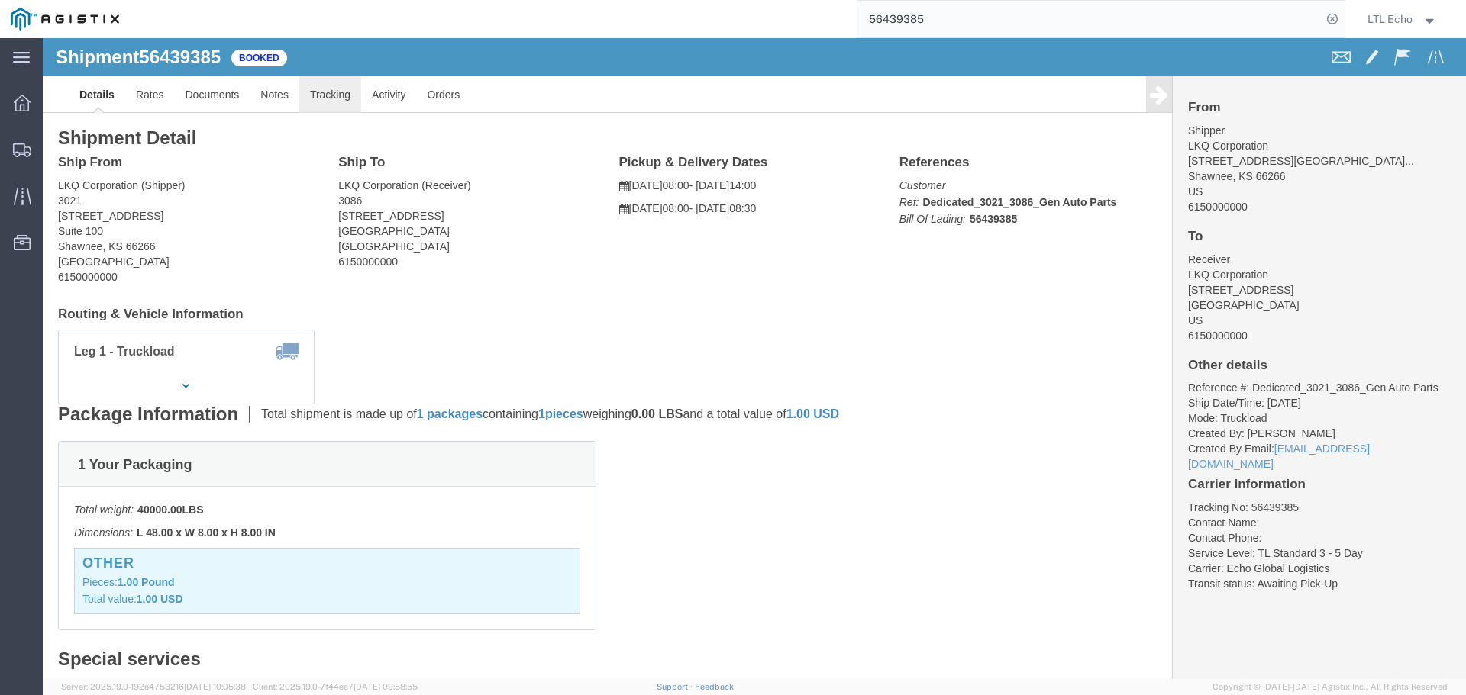
click link "Tracking"
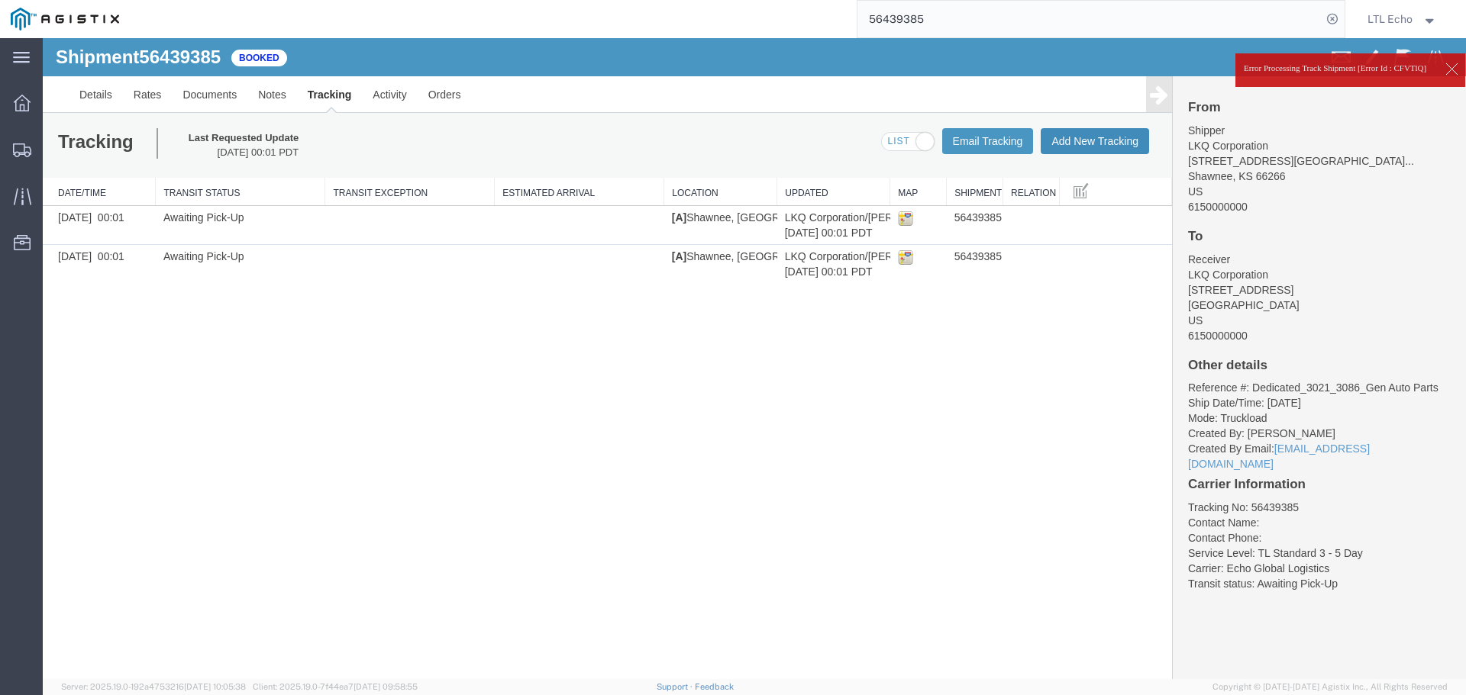
click at [1124, 139] on button "Add New Tracking" at bounding box center [1094, 141] width 108 height 26
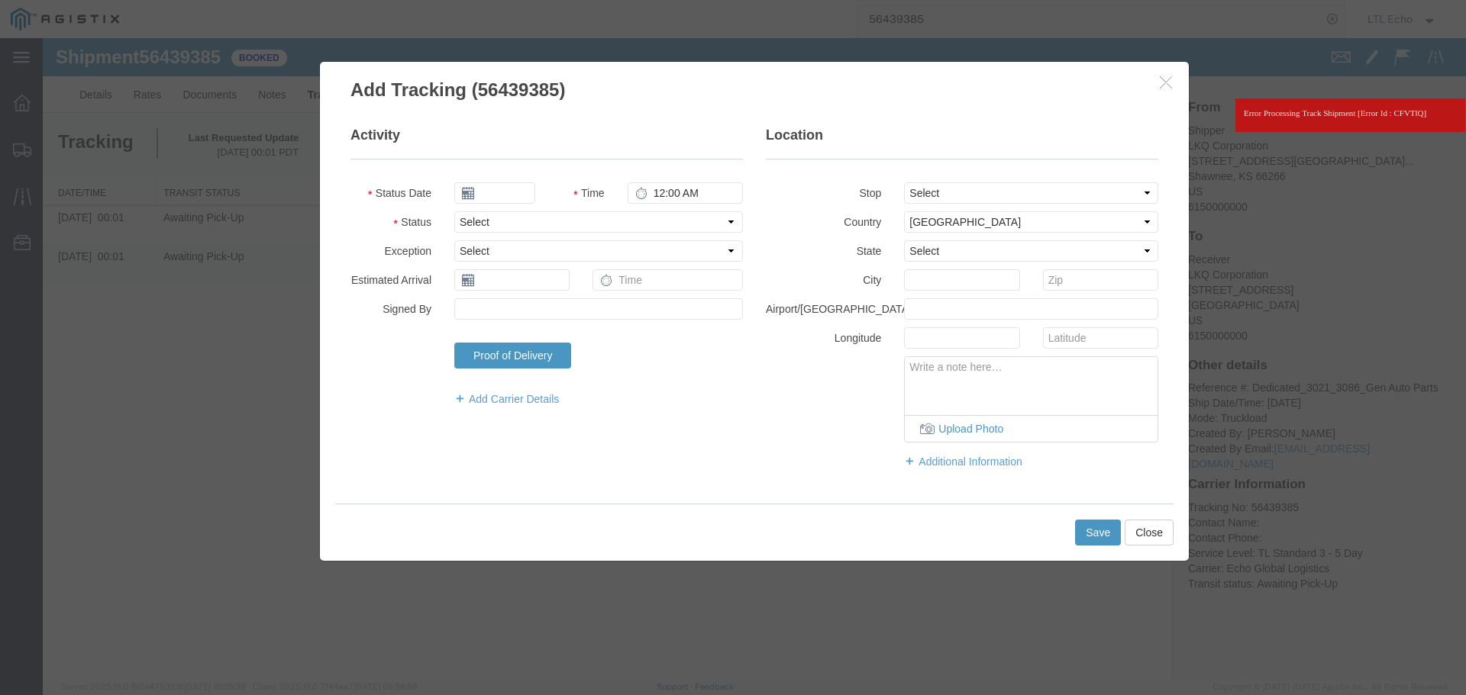
type input "[DATE]"
type input "9:00 AM"
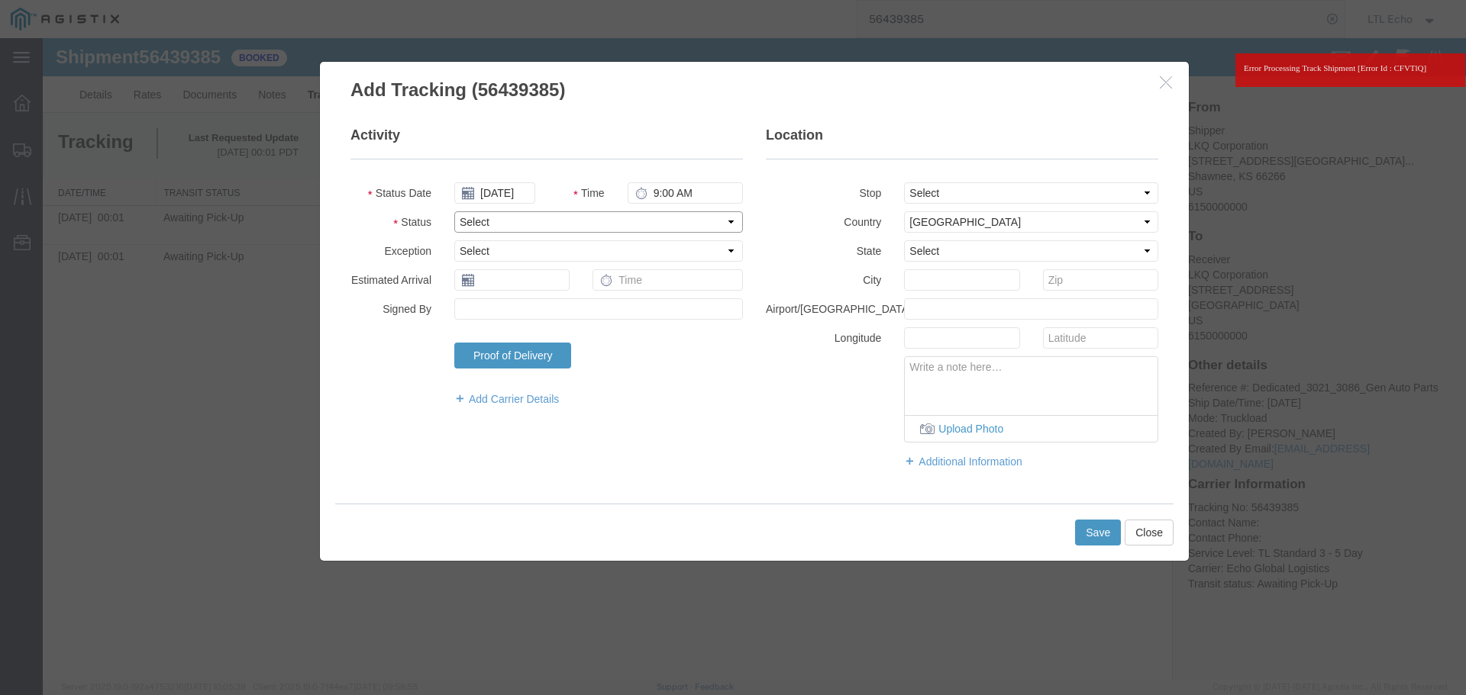
click at [556, 224] on select "Select Arrival Notice Available Arrival Notice Imported Arrive at Delivery Loca…" at bounding box center [598, 221] width 289 height 21
select select "PICKEDUP"
click at [562, 224] on select "Select Arrival Notice Available Arrival Notice Imported Arrive at Delivery Loca…" at bounding box center [598, 221] width 289 height 21
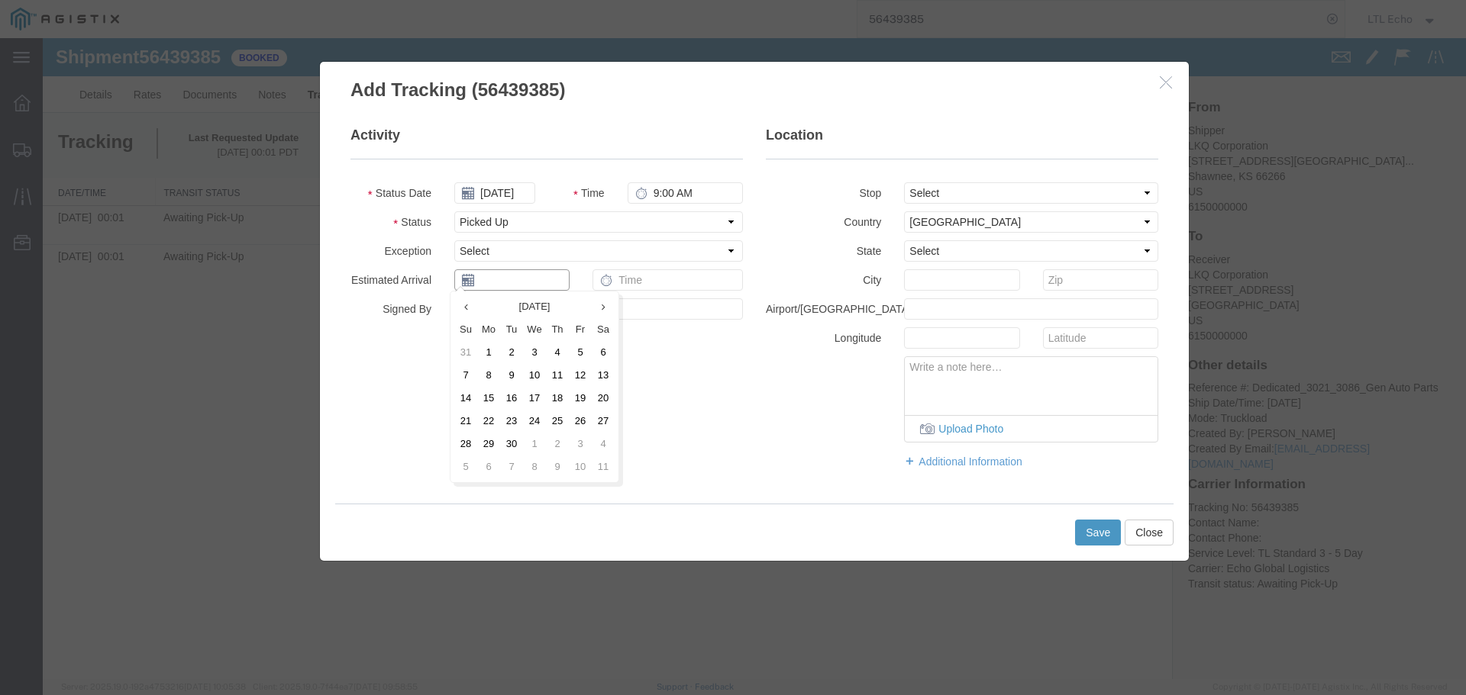
click at [559, 282] on input "text" at bounding box center [511, 279] width 115 height 21
click at [583, 365] on td "12" at bounding box center [580, 375] width 23 height 23
type input "[DATE]"
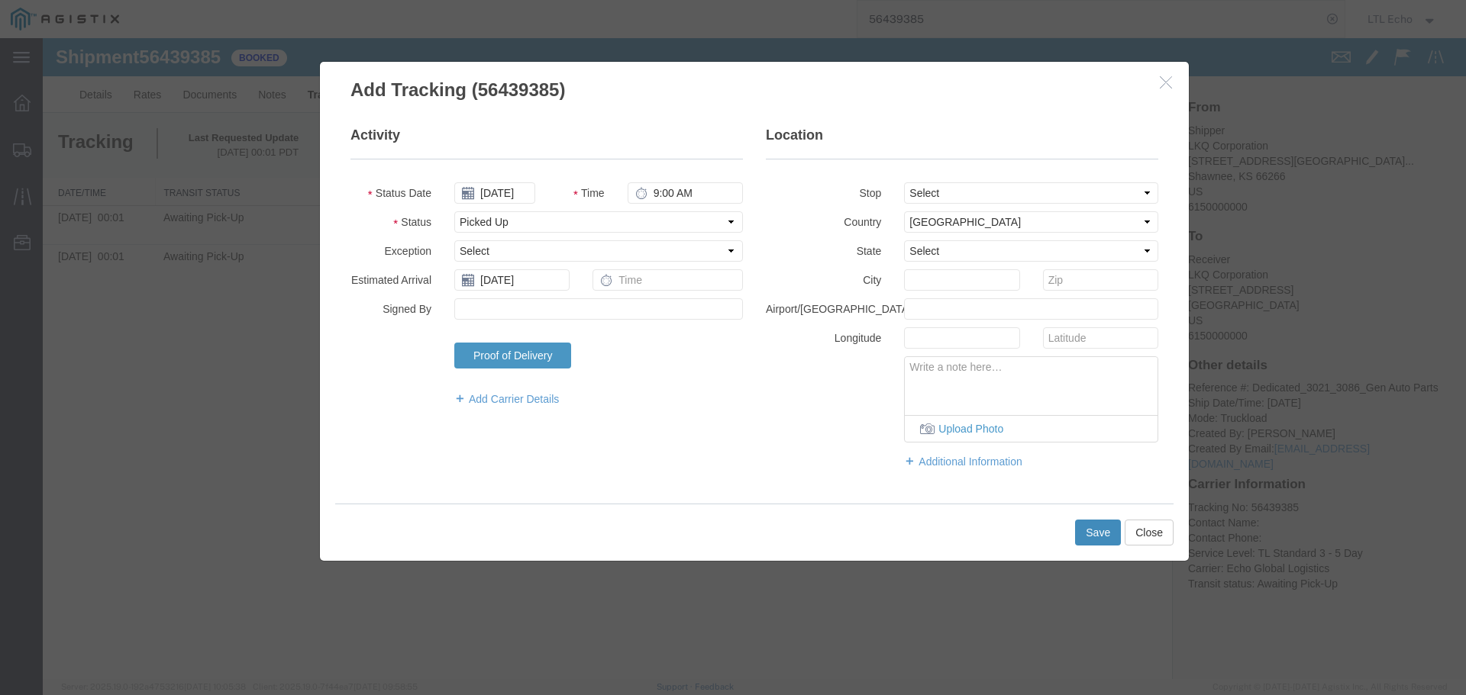
click at [1105, 533] on button "Save" at bounding box center [1098, 533] width 46 height 26
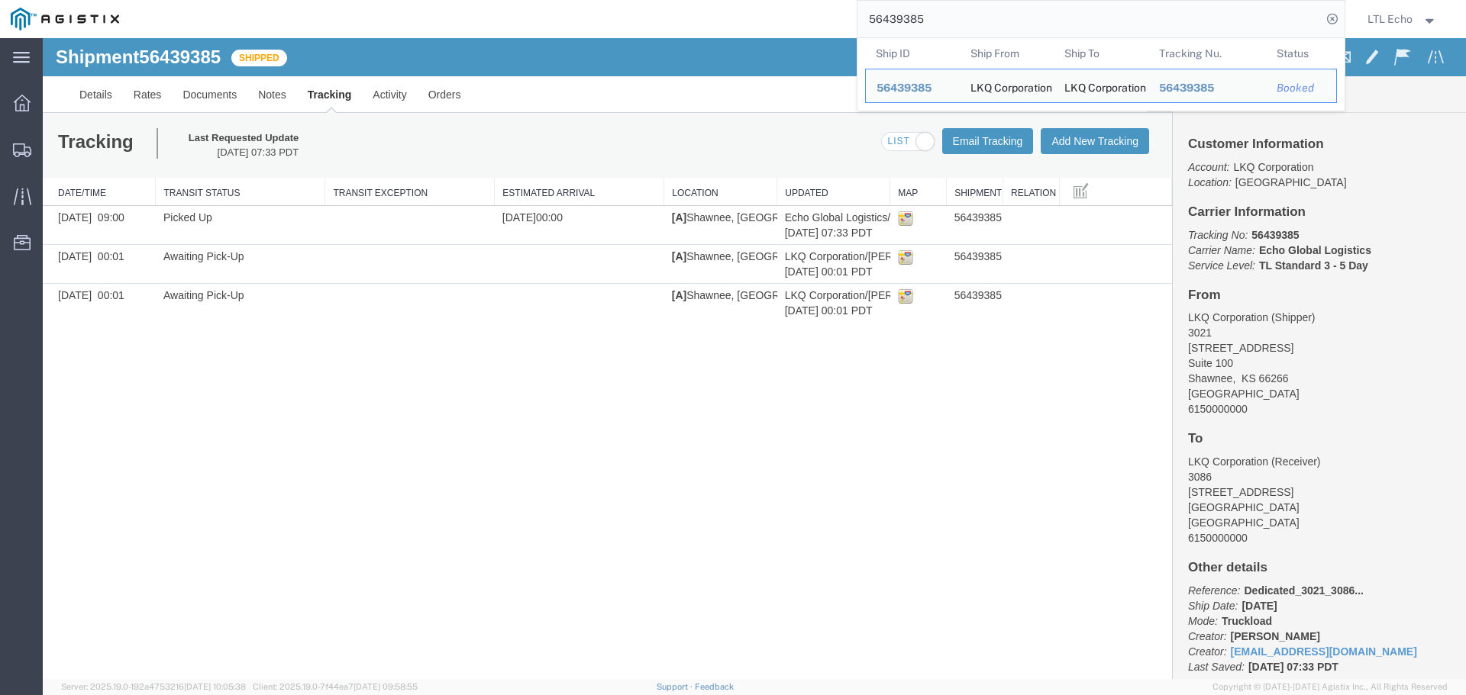
click at [903, 16] on input "56439385" at bounding box center [1089, 19] width 464 height 37
paste input "733334"
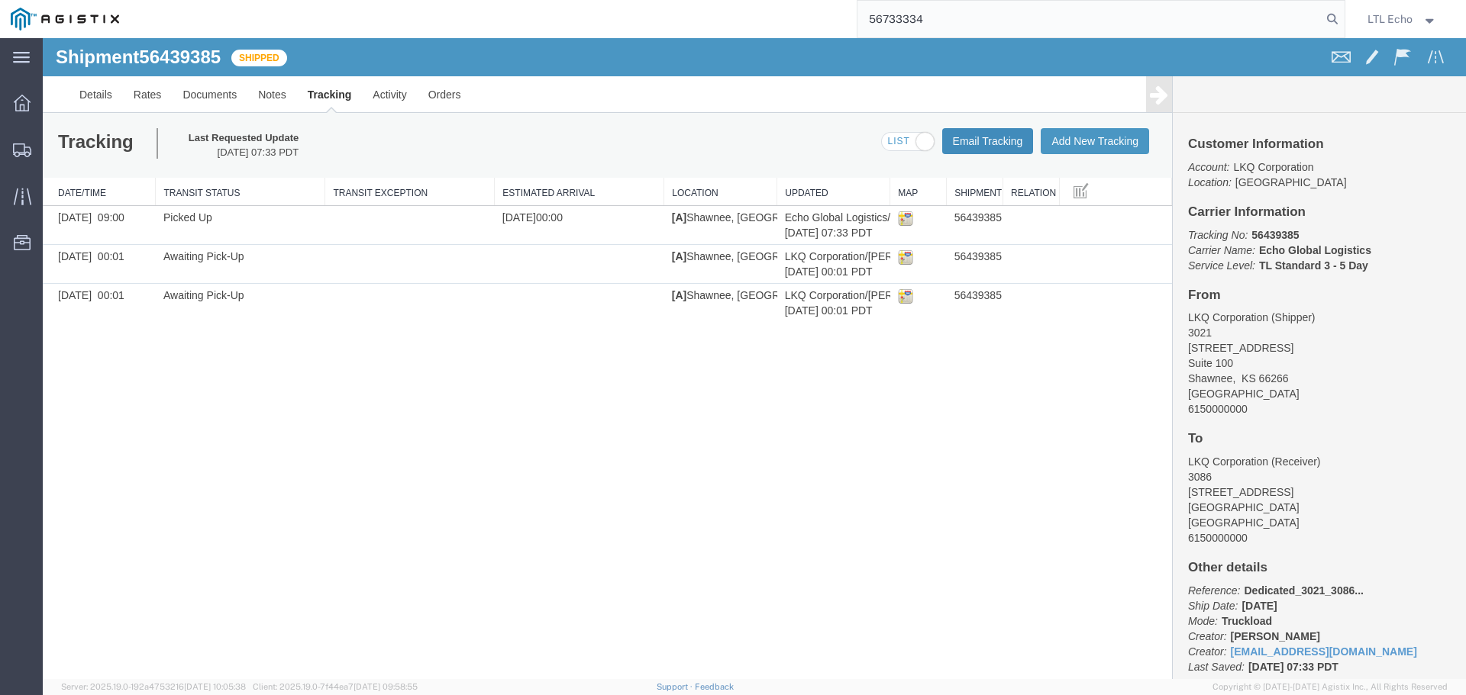
type input "56733334"
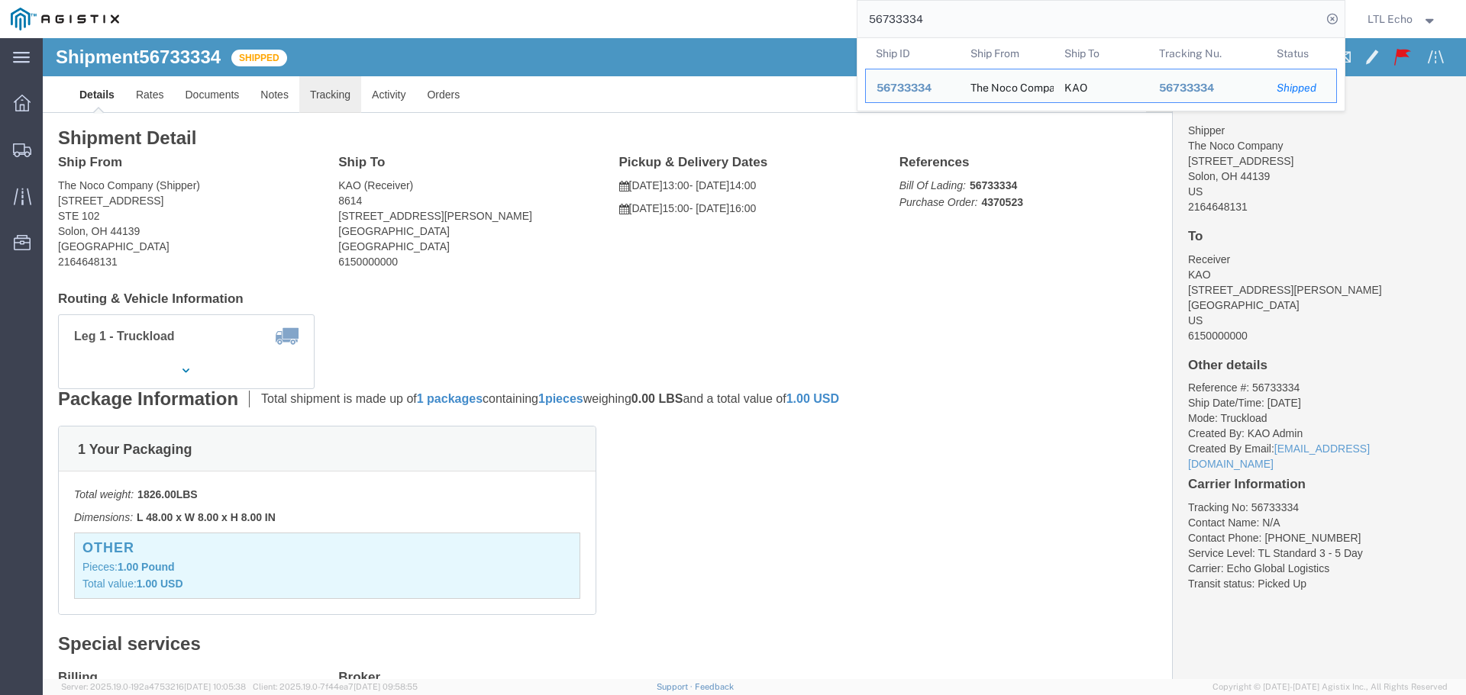
click link "Tracking"
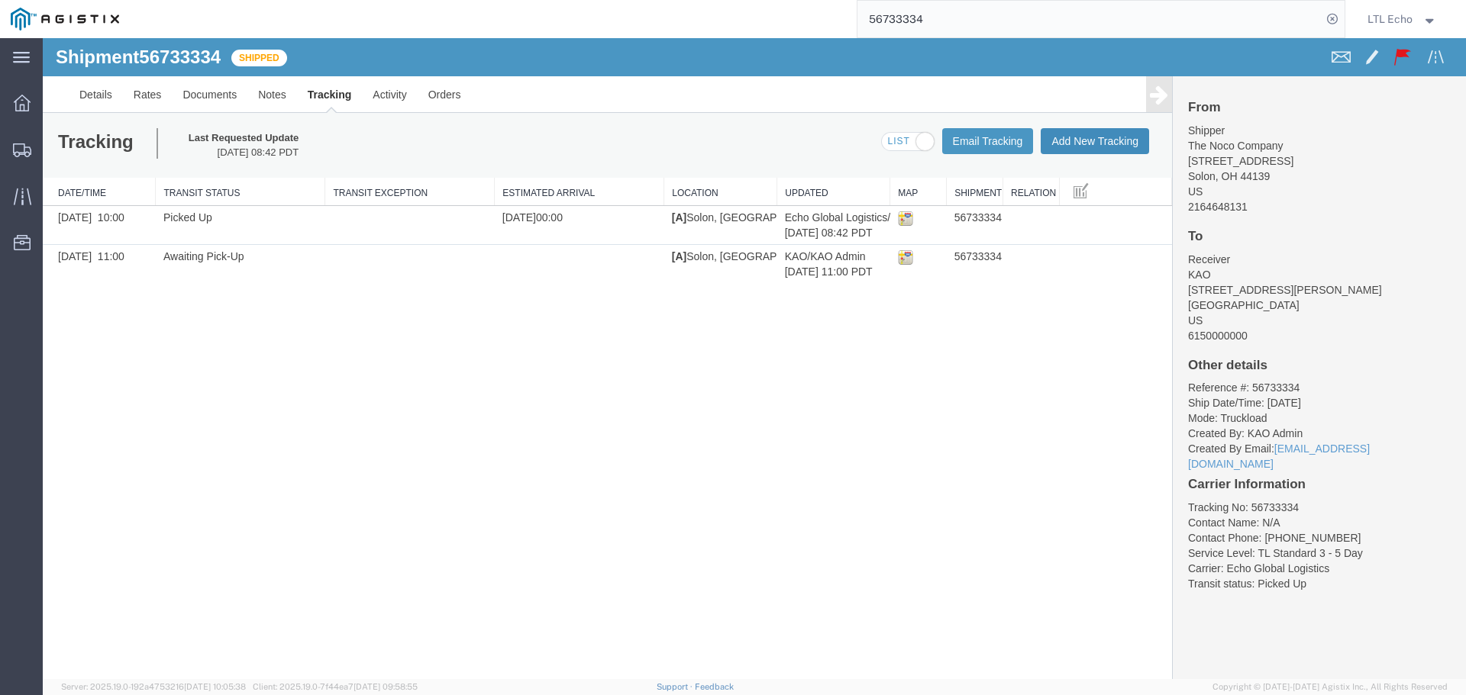
click at [1123, 144] on button "Add New Tracking" at bounding box center [1094, 141] width 108 height 26
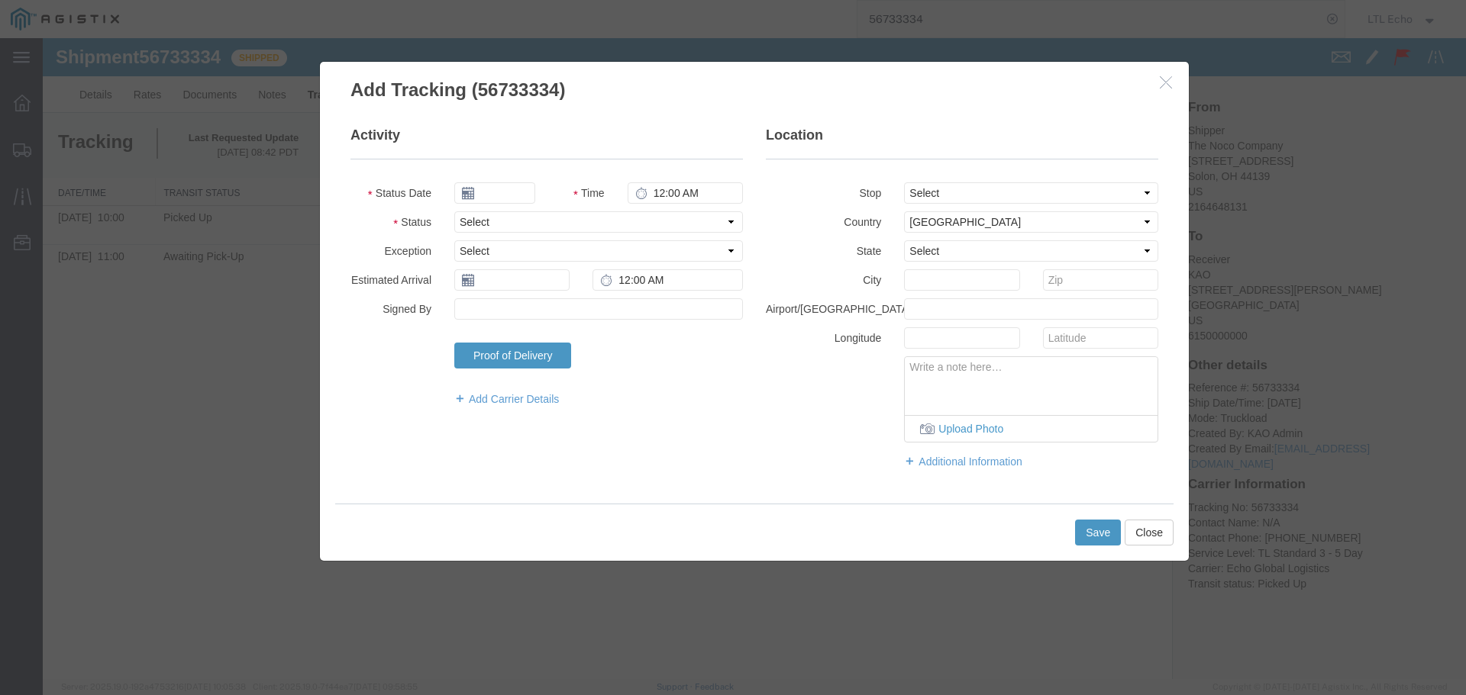
type input "[DATE]"
type input "9:00 AM"
click at [492, 223] on select "Select Arrival Notice Available Arrival Notice Imported Arrive at Delivery Loca…" at bounding box center [598, 221] width 289 height 21
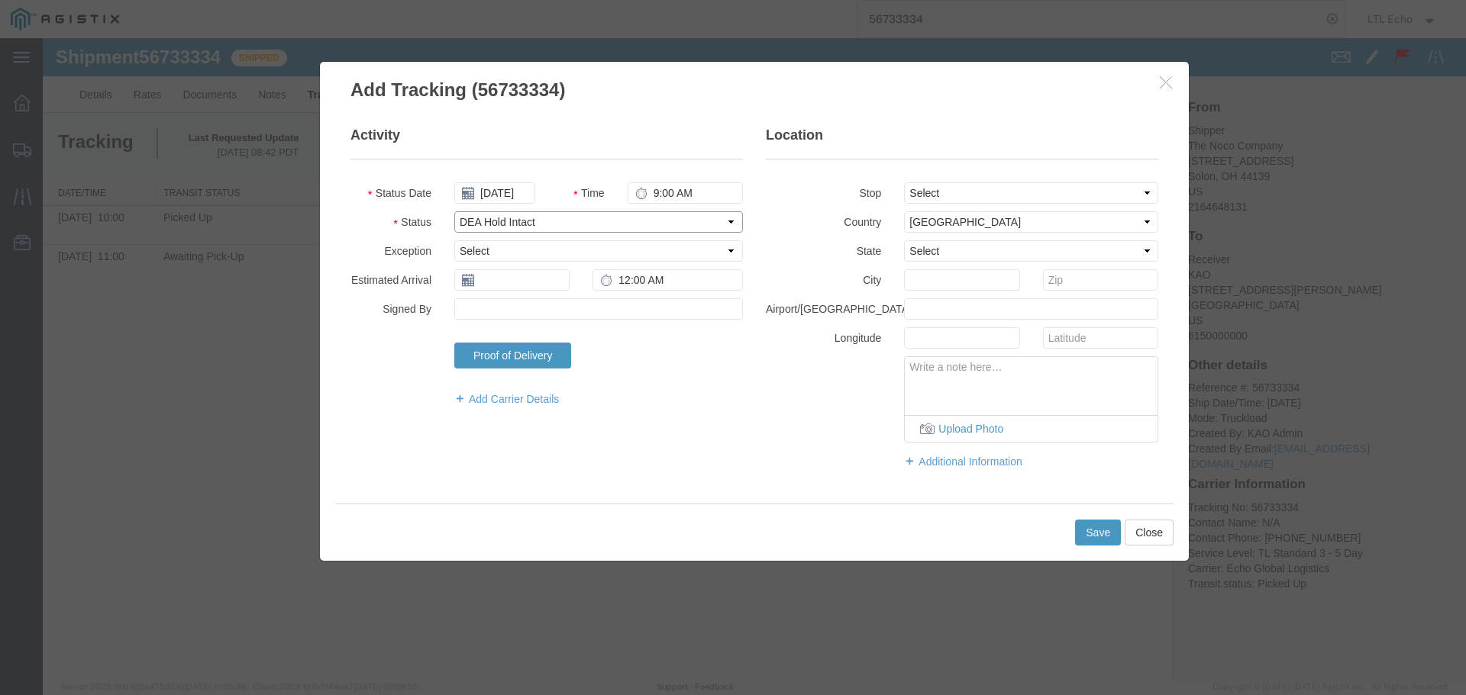
select select "DELIVRED"
click at [492, 223] on select "Select Arrival Notice Available Arrival Notice Imported Arrive at Delivery Loca…" at bounding box center [598, 221] width 289 height 21
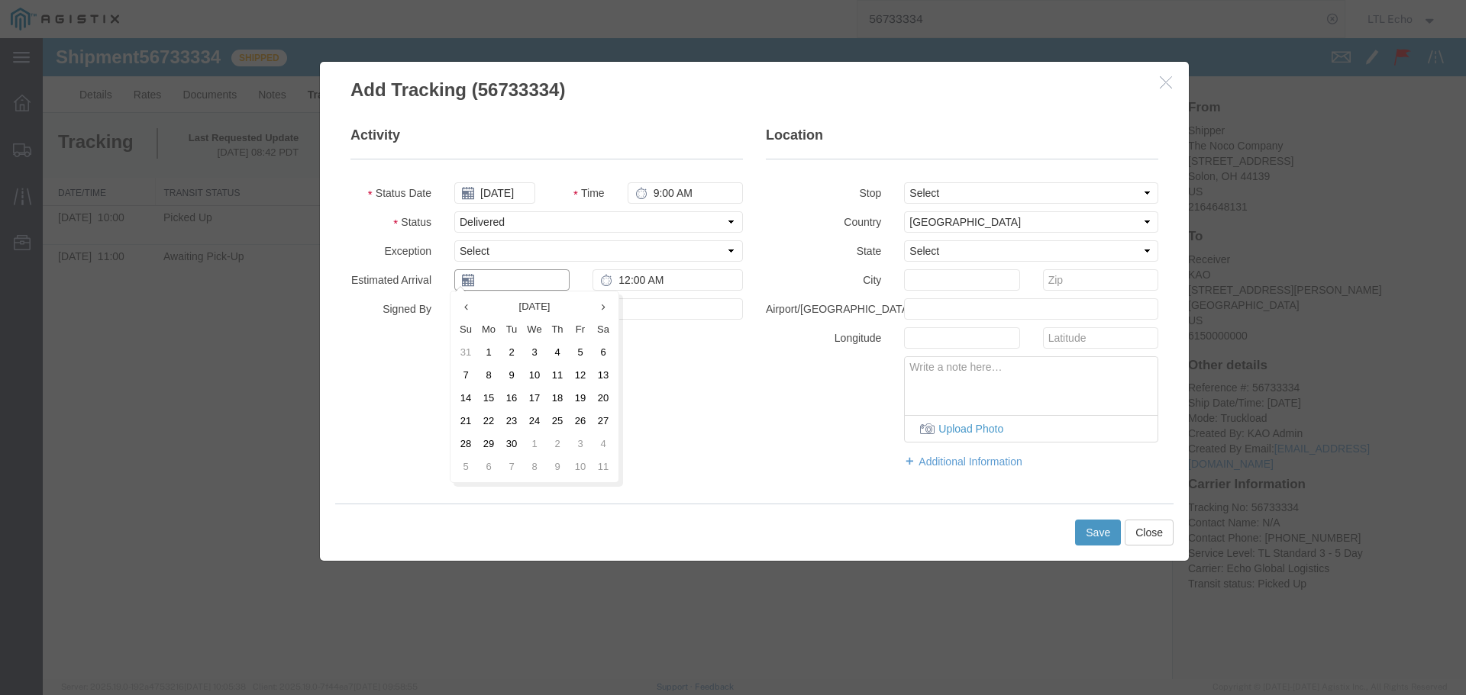
click at [485, 283] on input "text" at bounding box center [511, 279] width 115 height 21
click at [584, 378] on td "12" at bounding box center [580, 375] width 23 height 23
type input "[DATE]"
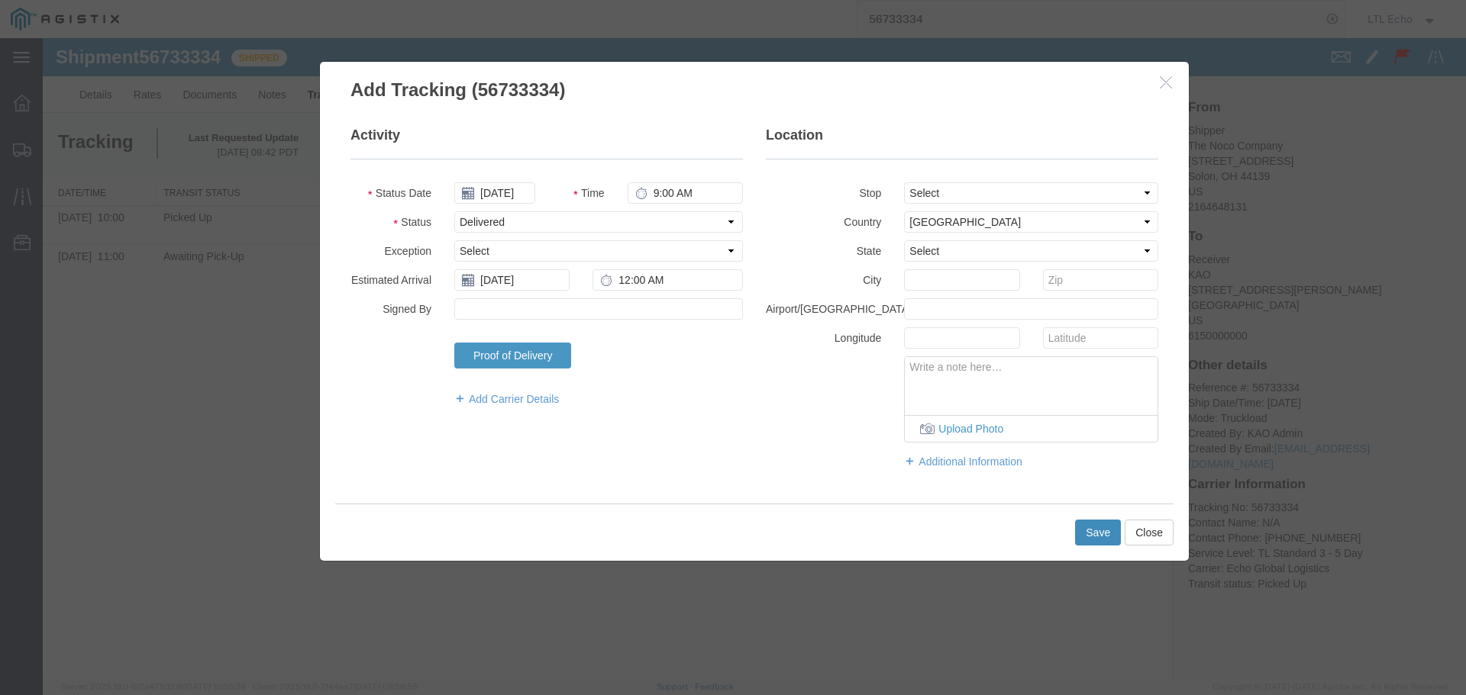
click at [1101, 534] on button "Save" at bounding box center [1098, 533] width 46 height 26
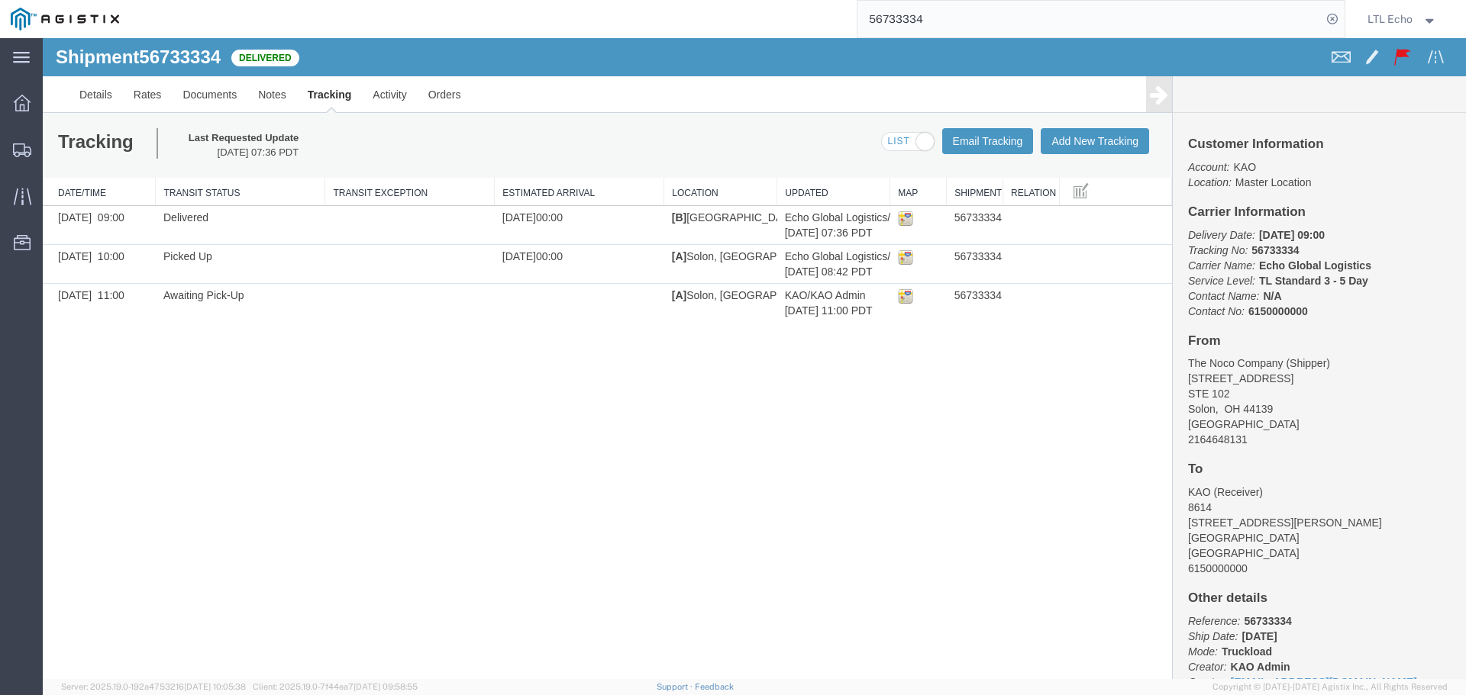
click at [898, 21] on input "56733334" at bounding box center [1089, 19] width 464 height 37
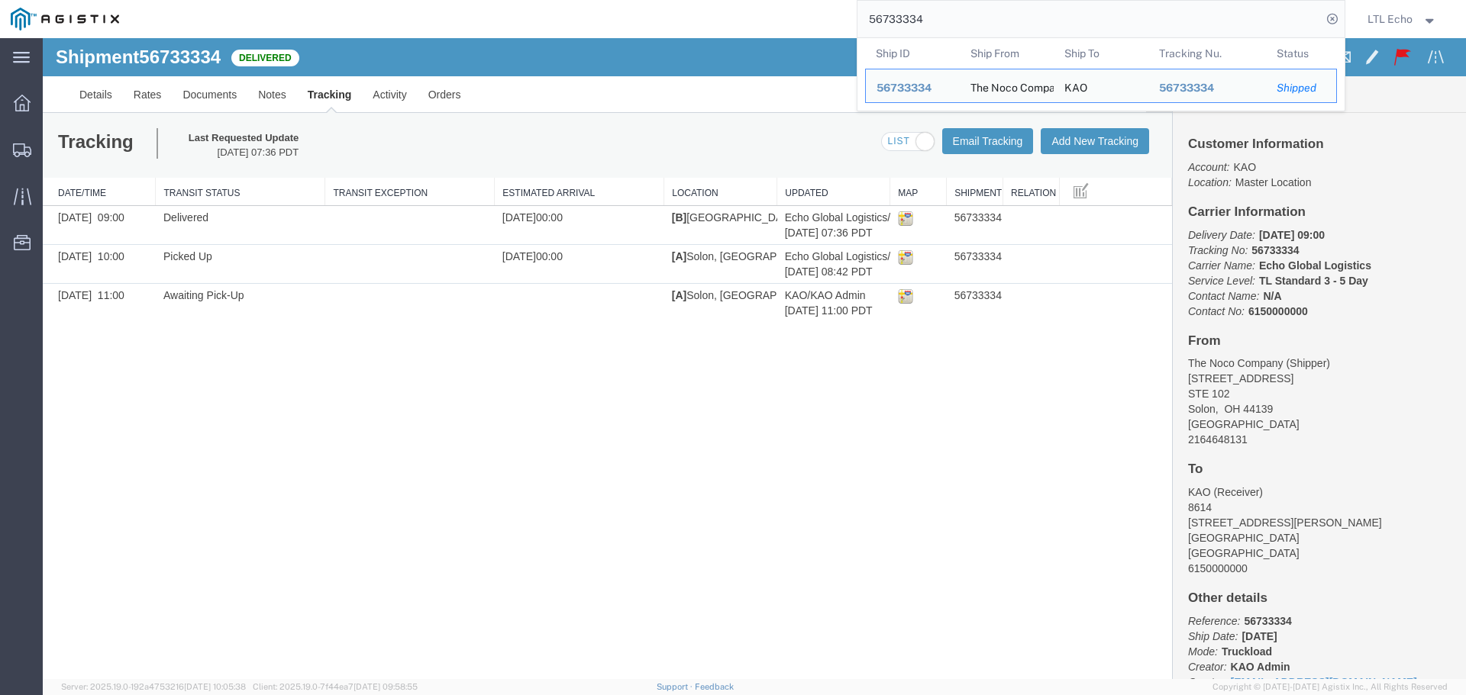
click at [898, 21] on input "56733334" at bounding box center [1089, 19] width 464 height 37
paste input "80001"
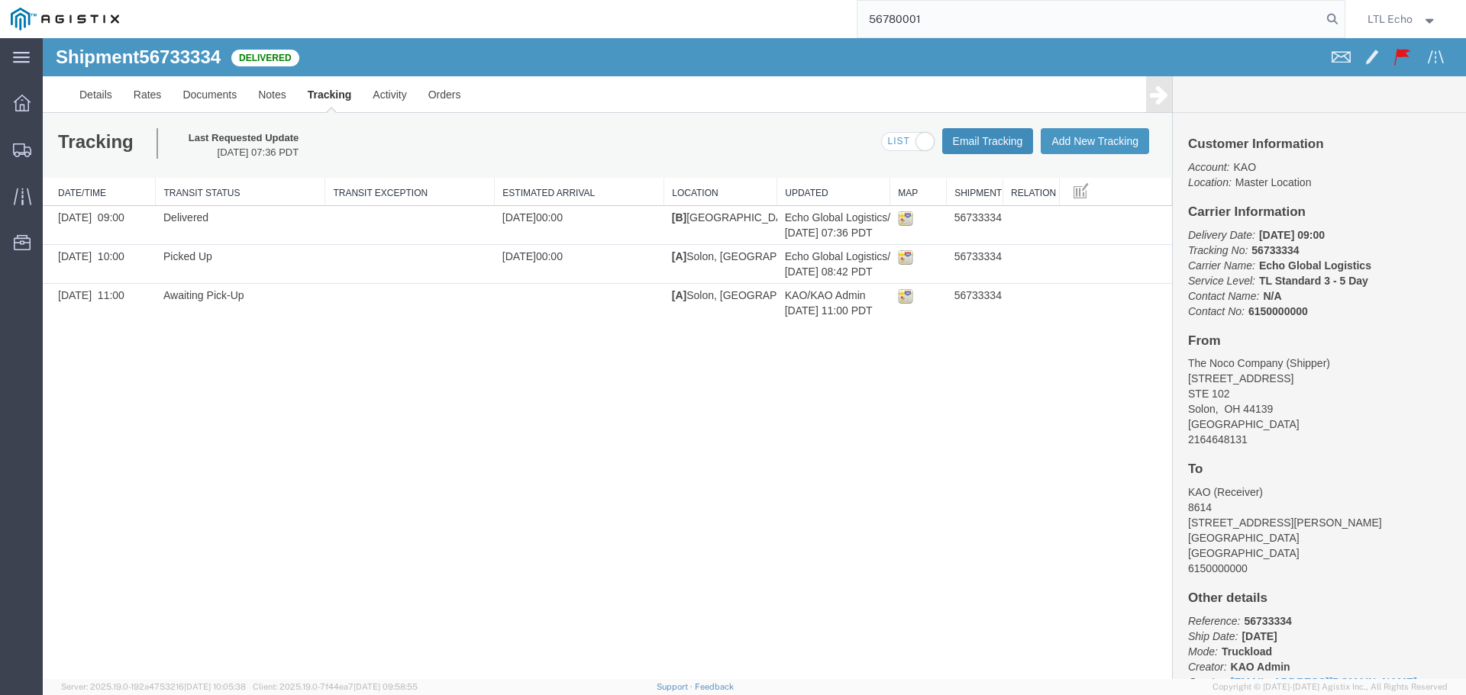
type input "56780001"
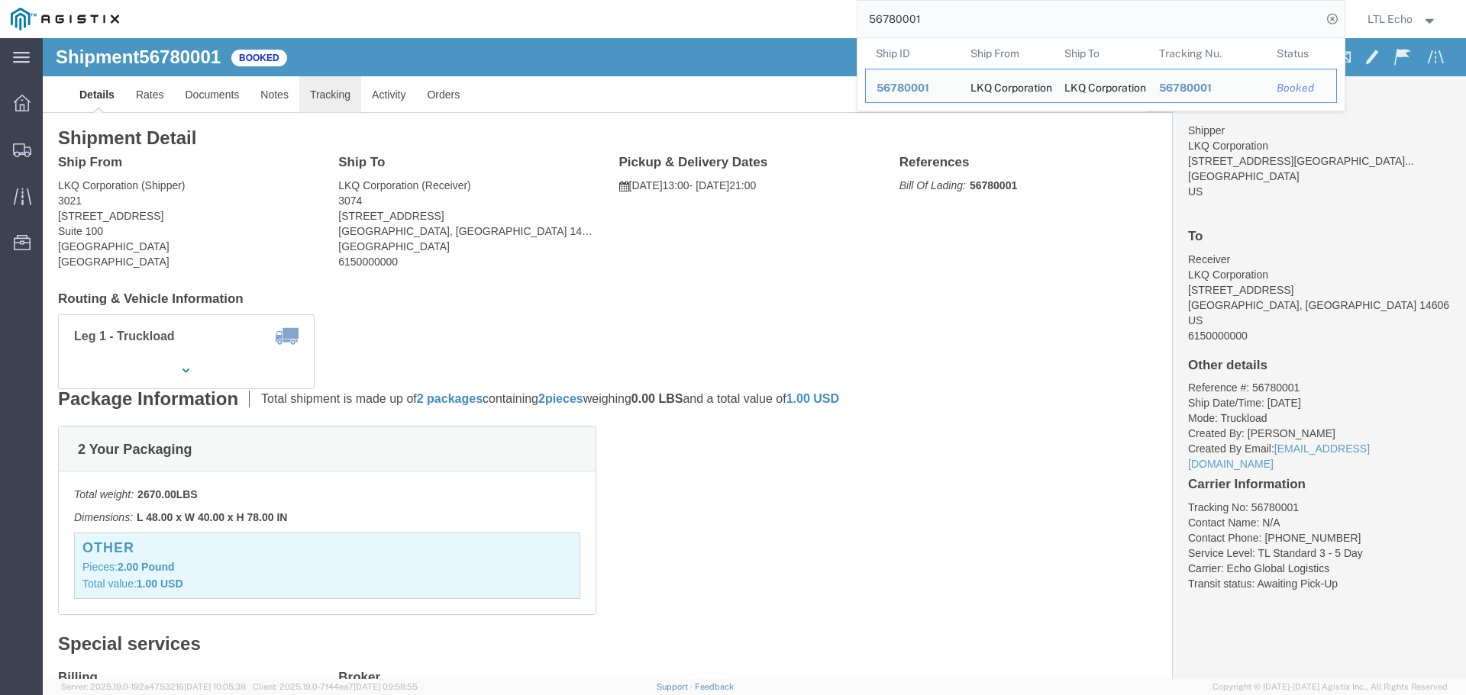
click link "Tracking"
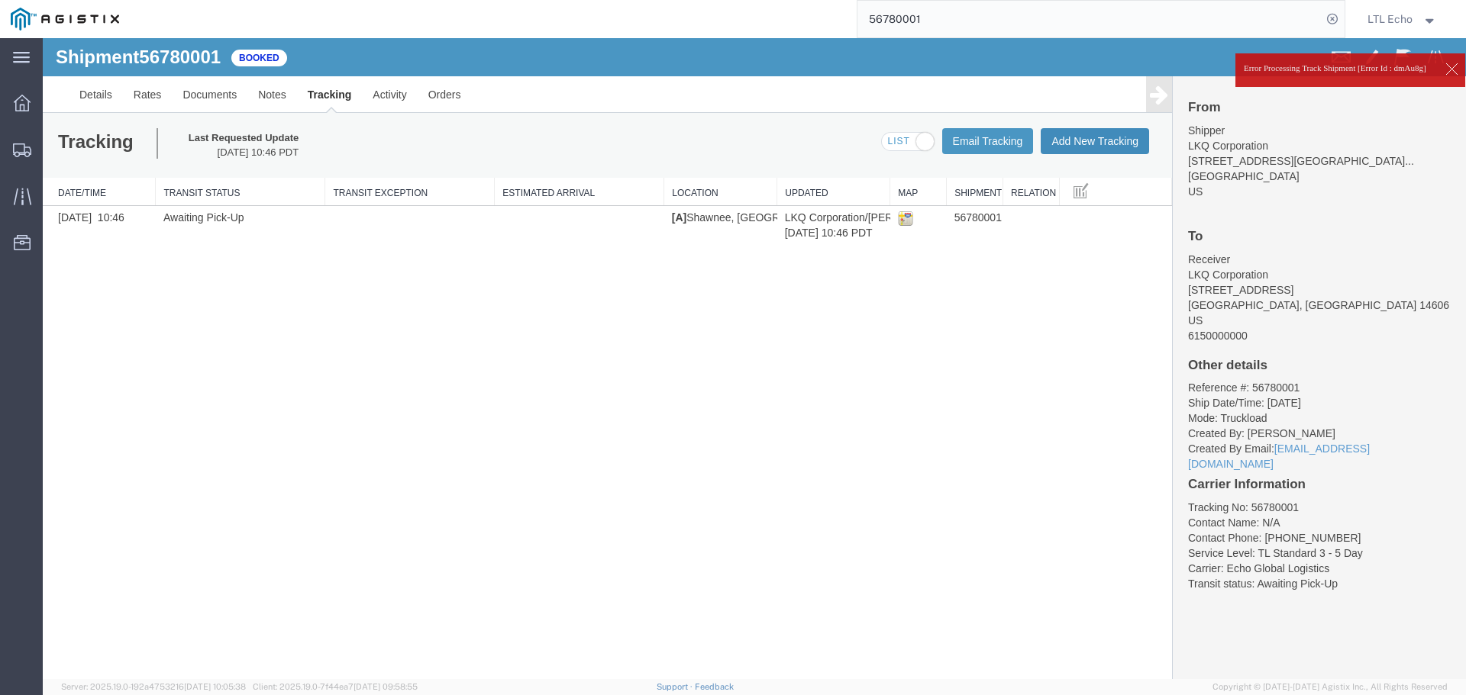
click at [1108, 137] on button "Add New Tracking" at bounding box center [1094, 141] width 108 height 26
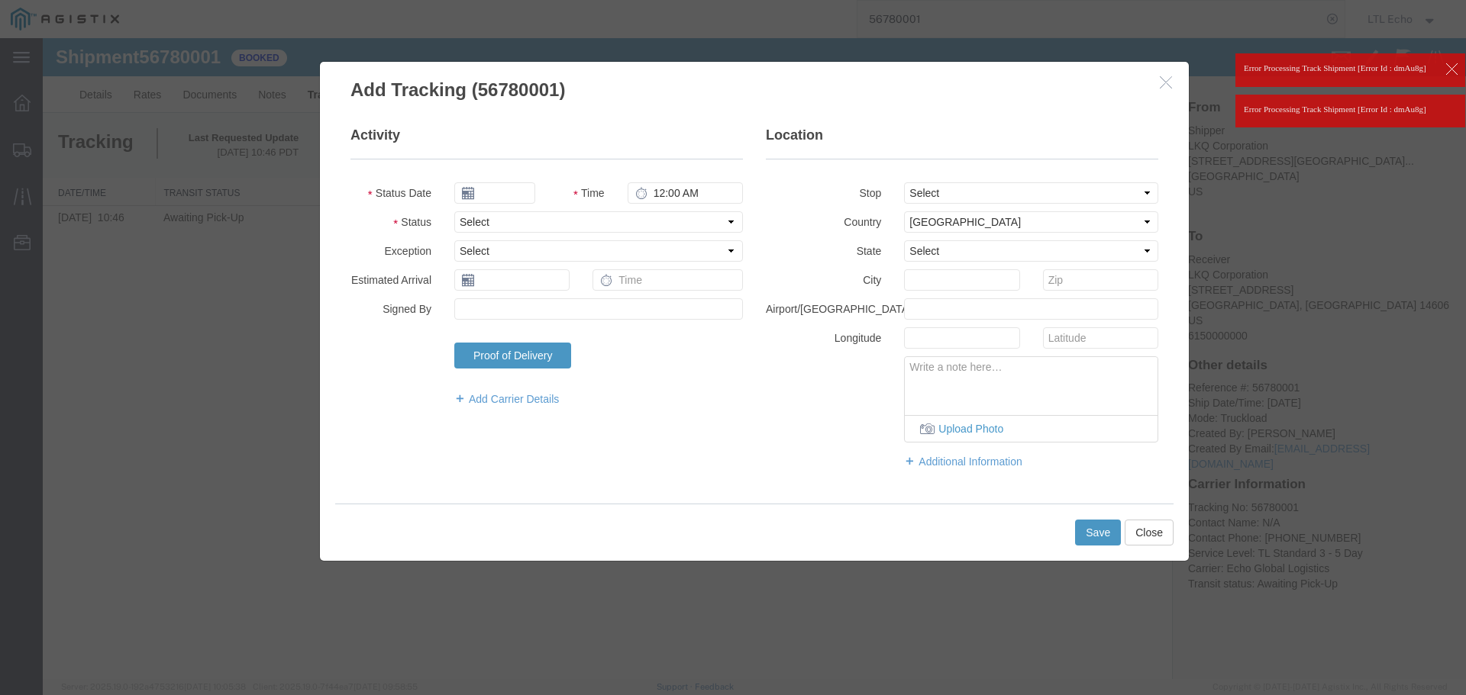
type input "[DATE]"
type input "9:00 AM"
click at [585, 222] on select "Select Arrival Notice Available Arrival Notice Imported Arrive at Delivery Loca…" at bounding box center [598, 221] width 289 height 21
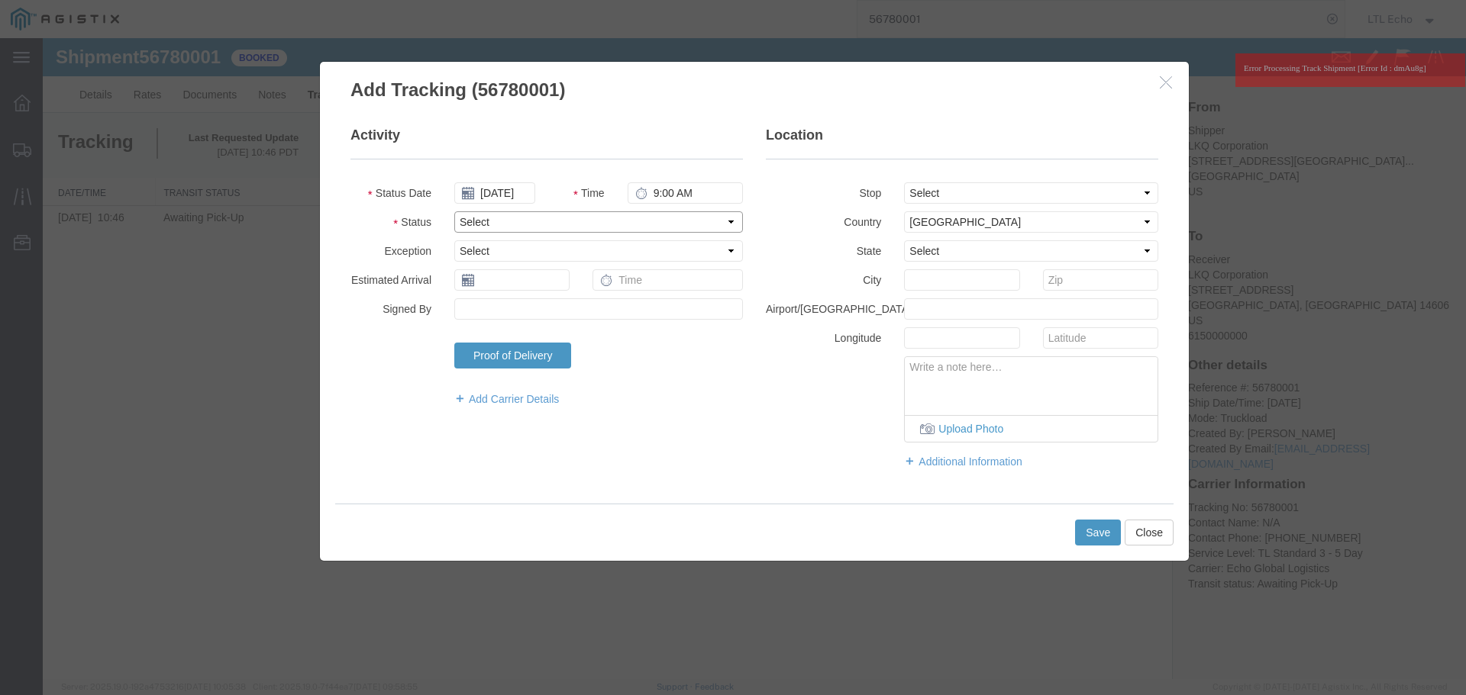
select select "PICKEDUP"
click at [588, 222] on select "Select Arrival Notice Available Arrival Notice Imported Arrive at Delivery Loca…" at bounding box center [598, 221] width 289 height 21
click at [516, 286] on input "text" at bounding box center [511, 279] width 115 height 21
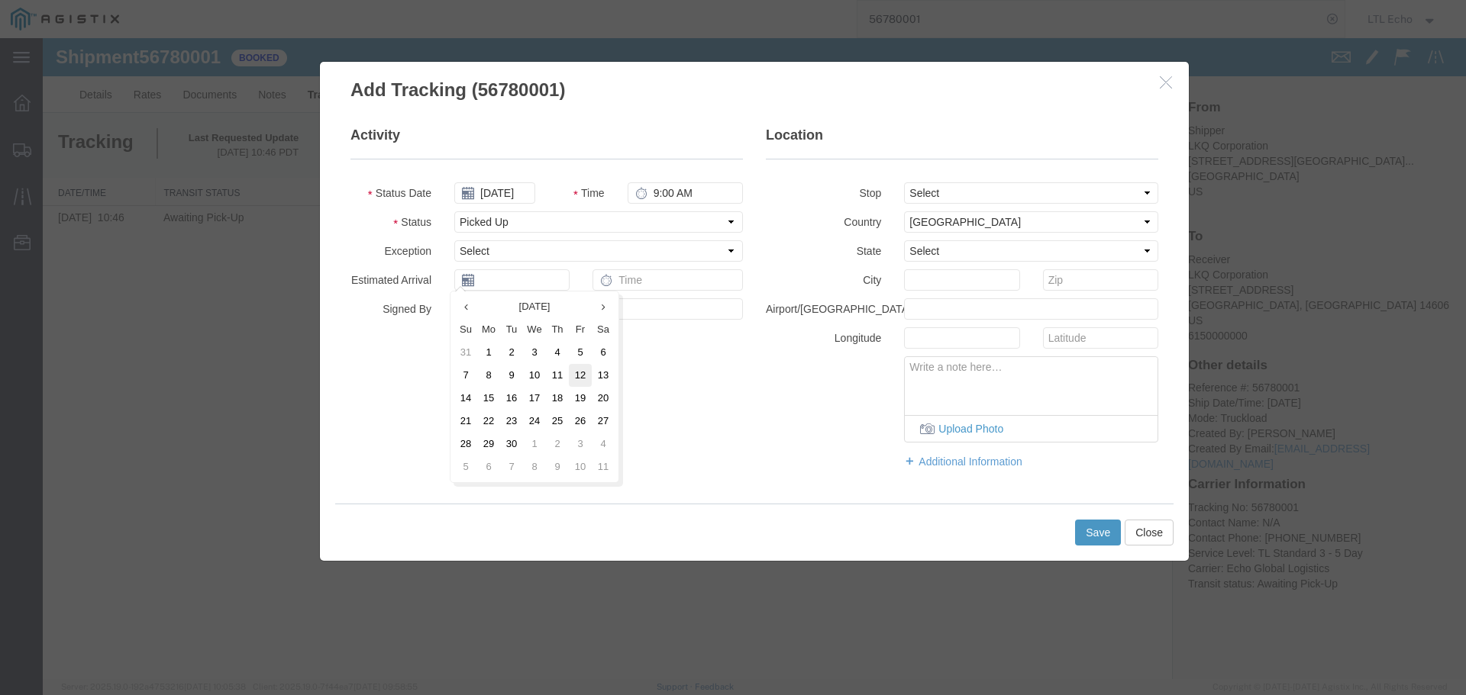
click at [578, 376] on td "12" at bounding box center [580, 375] width 23 height 23
type input "[DATE]"
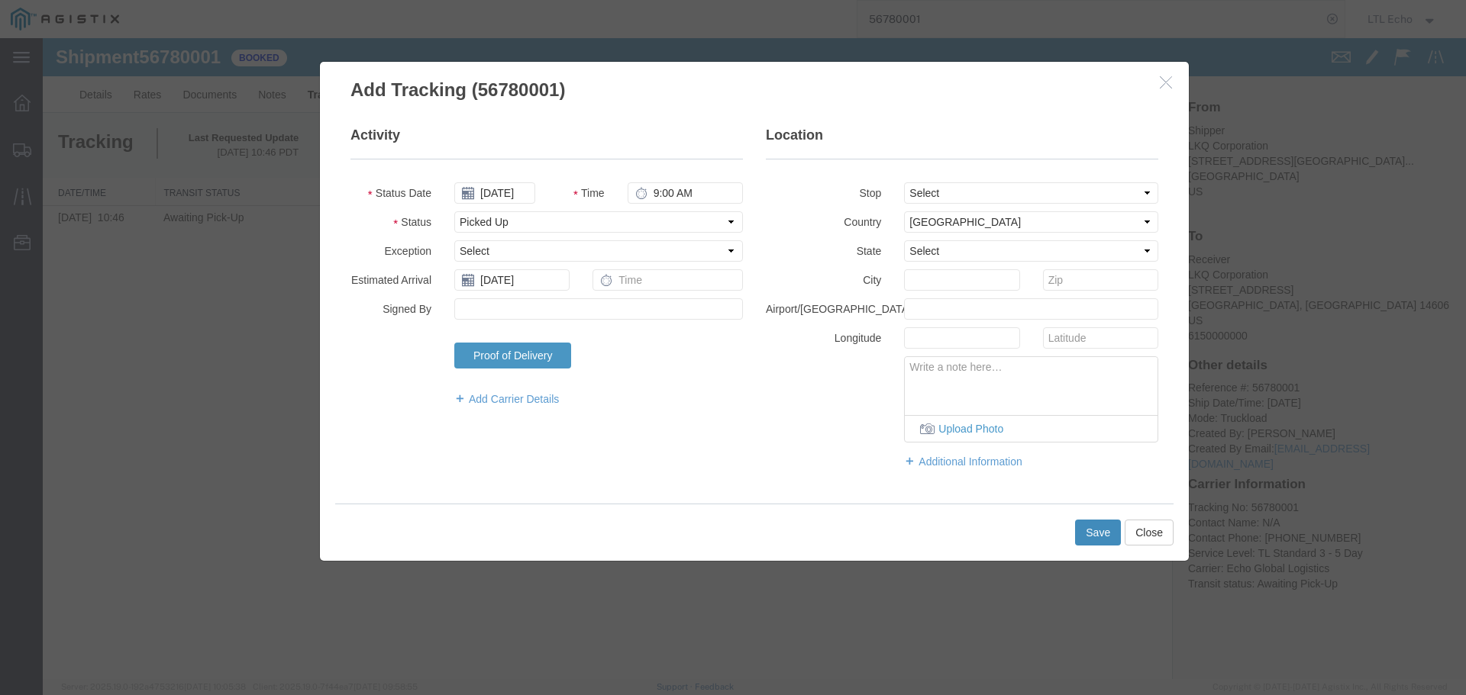
click at [1094, 529] on button "Save" at bounding box center [1098, 533] width 46 height 26
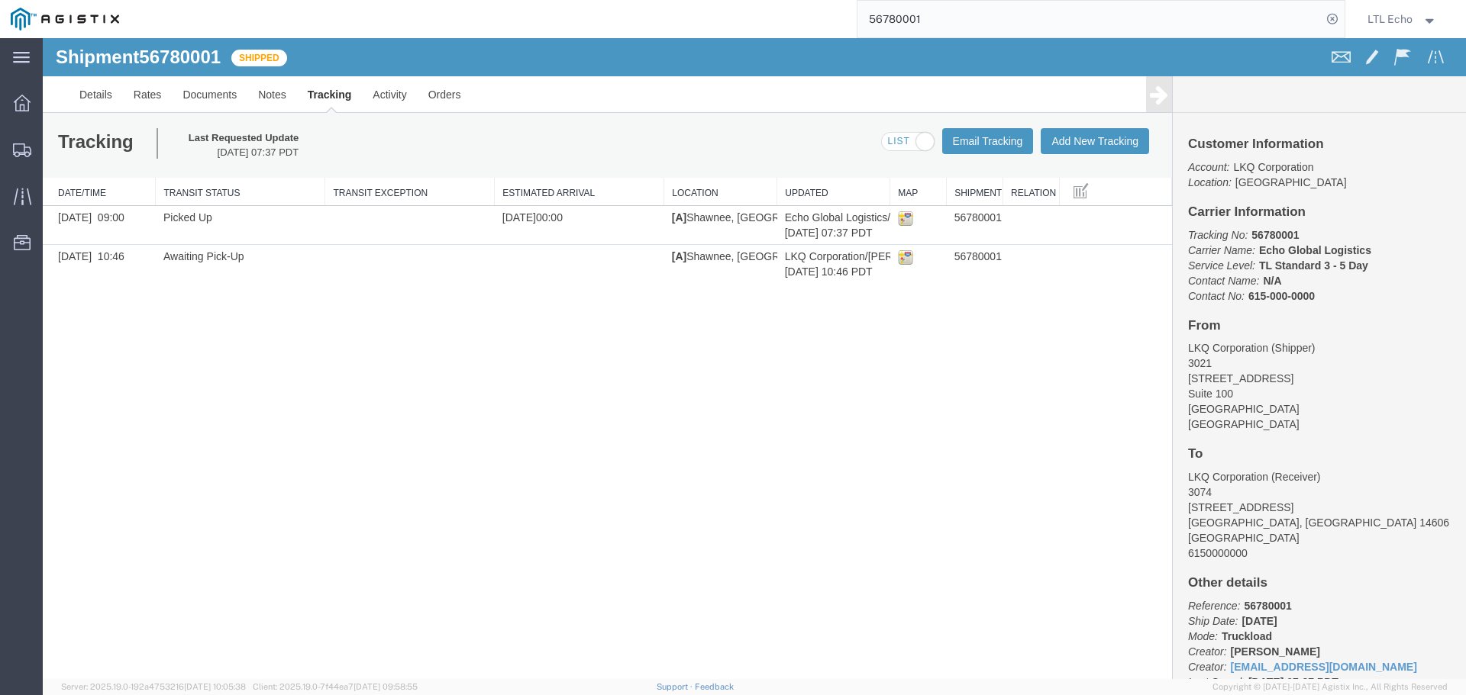
click at [888, 18] on input "56780001" at bounding box center [1089, 19] width 464 height 37
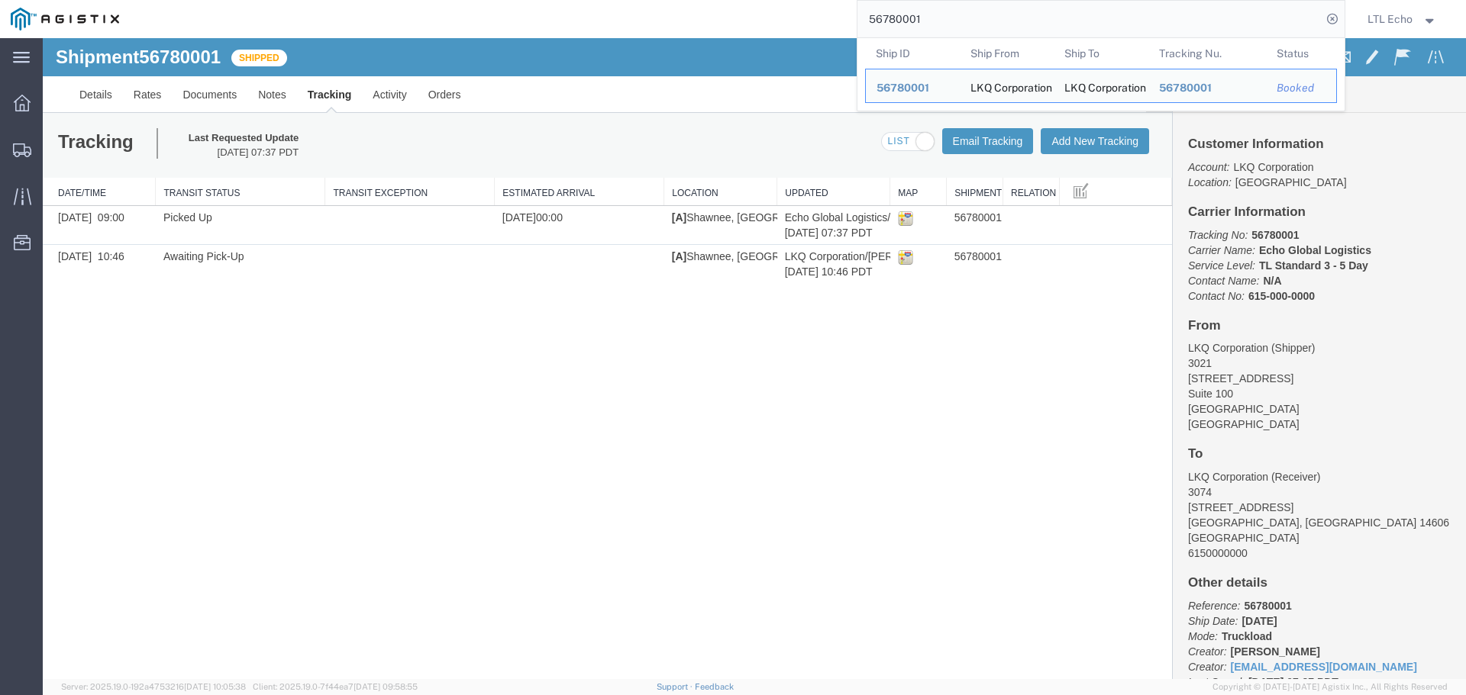
click at [888, 16] on input "56780001" at bounding box center [1089, 19] width 464 height 37
paste input "687008"
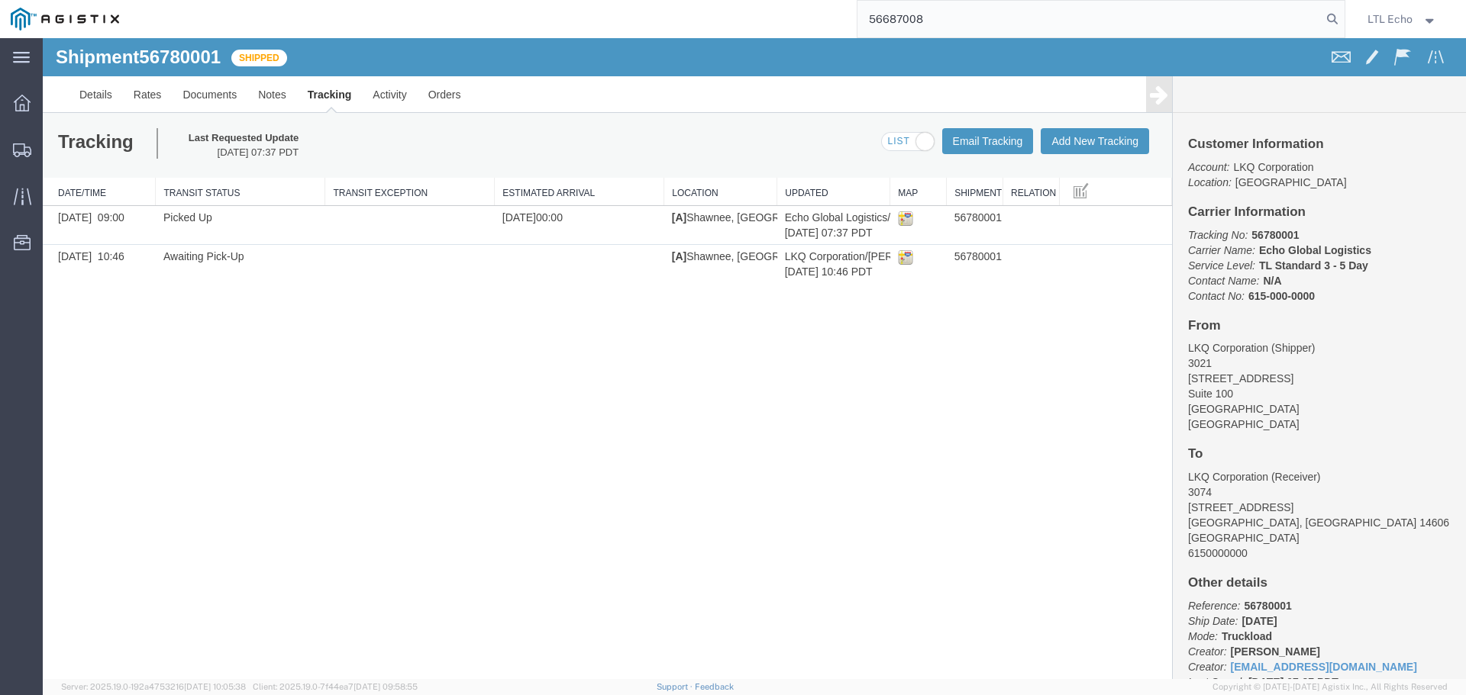
type input "56687008"
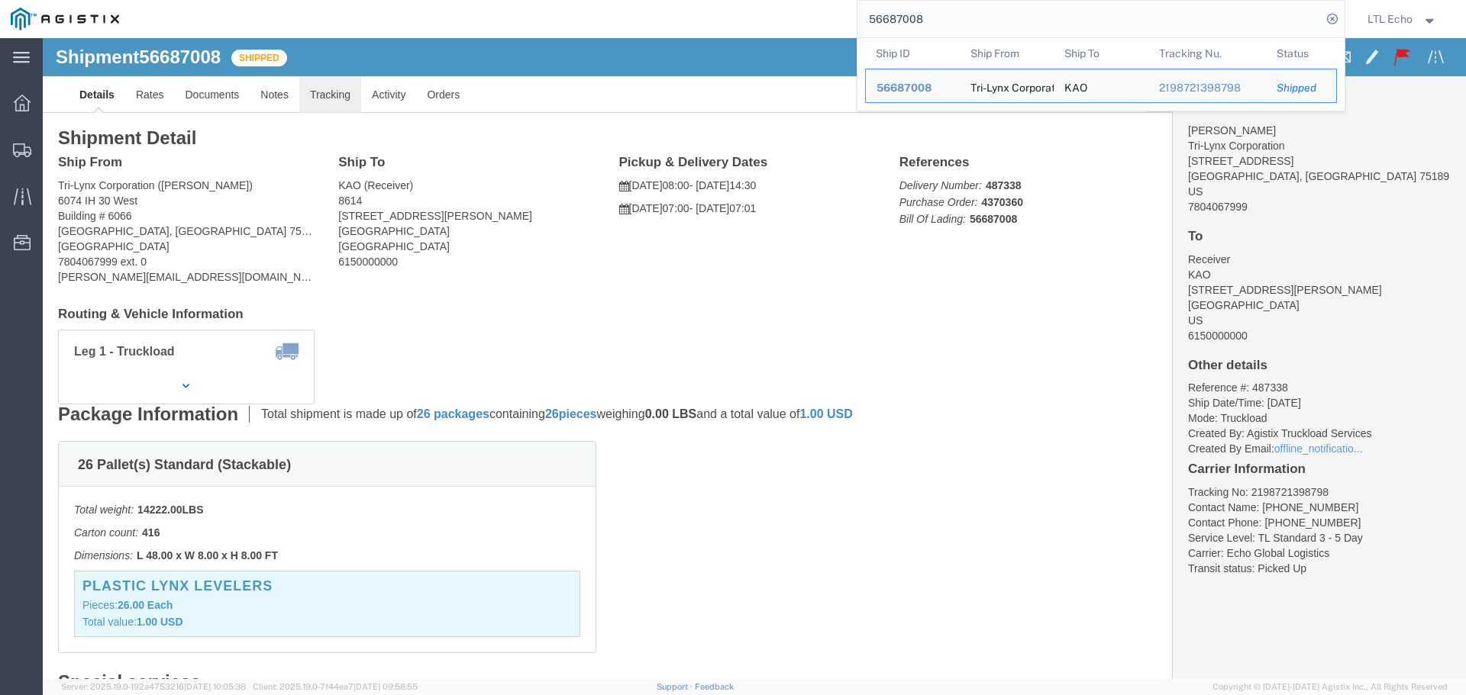
click link "Tracking"
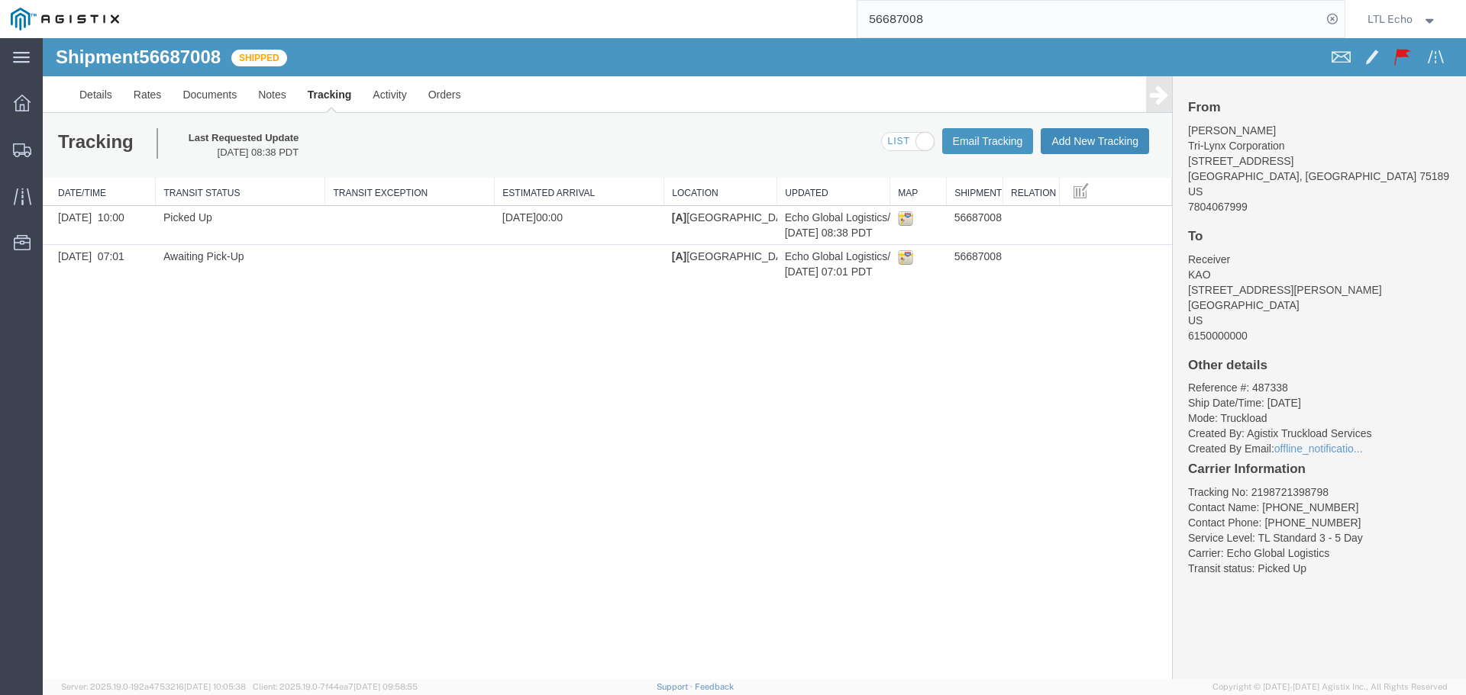
click at [1078, 147] on button "Add New Tracking" at bounding box center [1094, 141] width 108 height 26
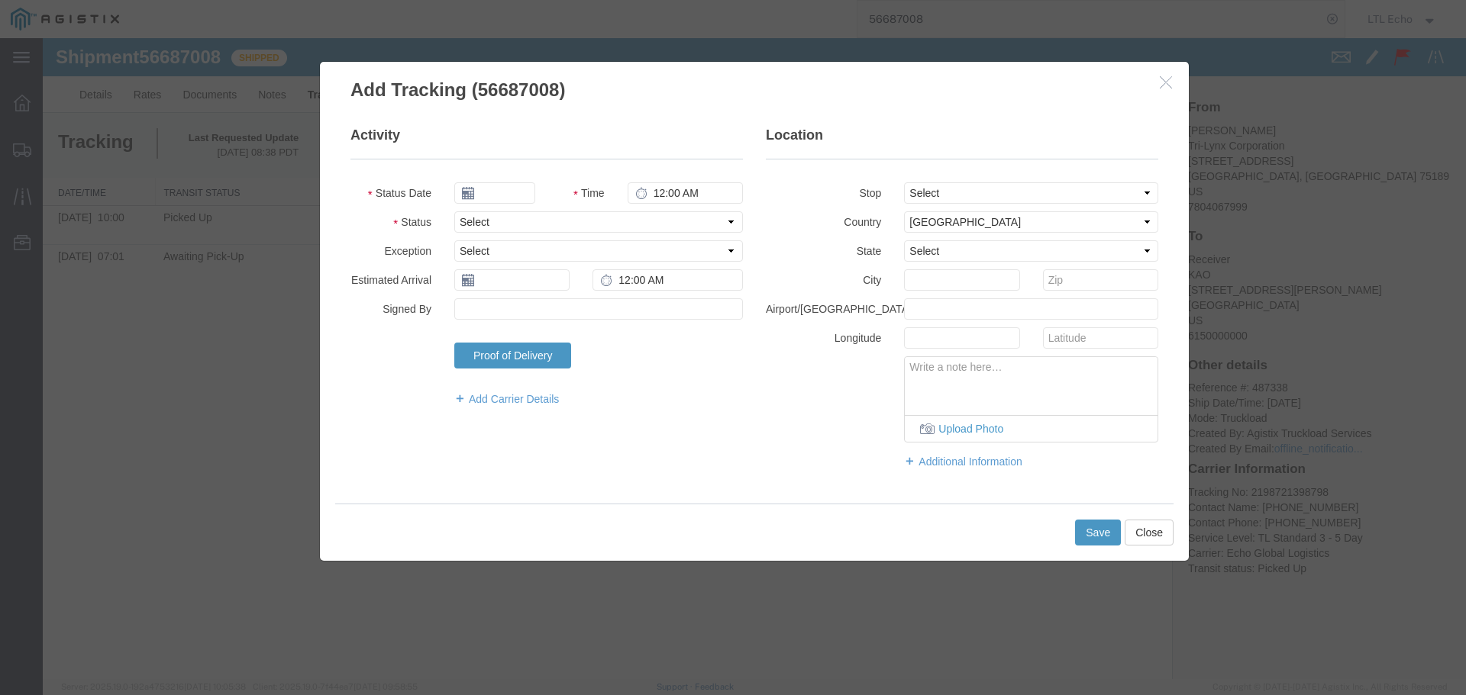
type input "[DATE]"
type input "9:00 AM"
click at [529, 225] on select "Select Arrival Notice Available Arrival Notice Imported Arrive at Delivery Loca…" at bounding box center [598, 221] width 289 height 21
select select "DELIVRED"
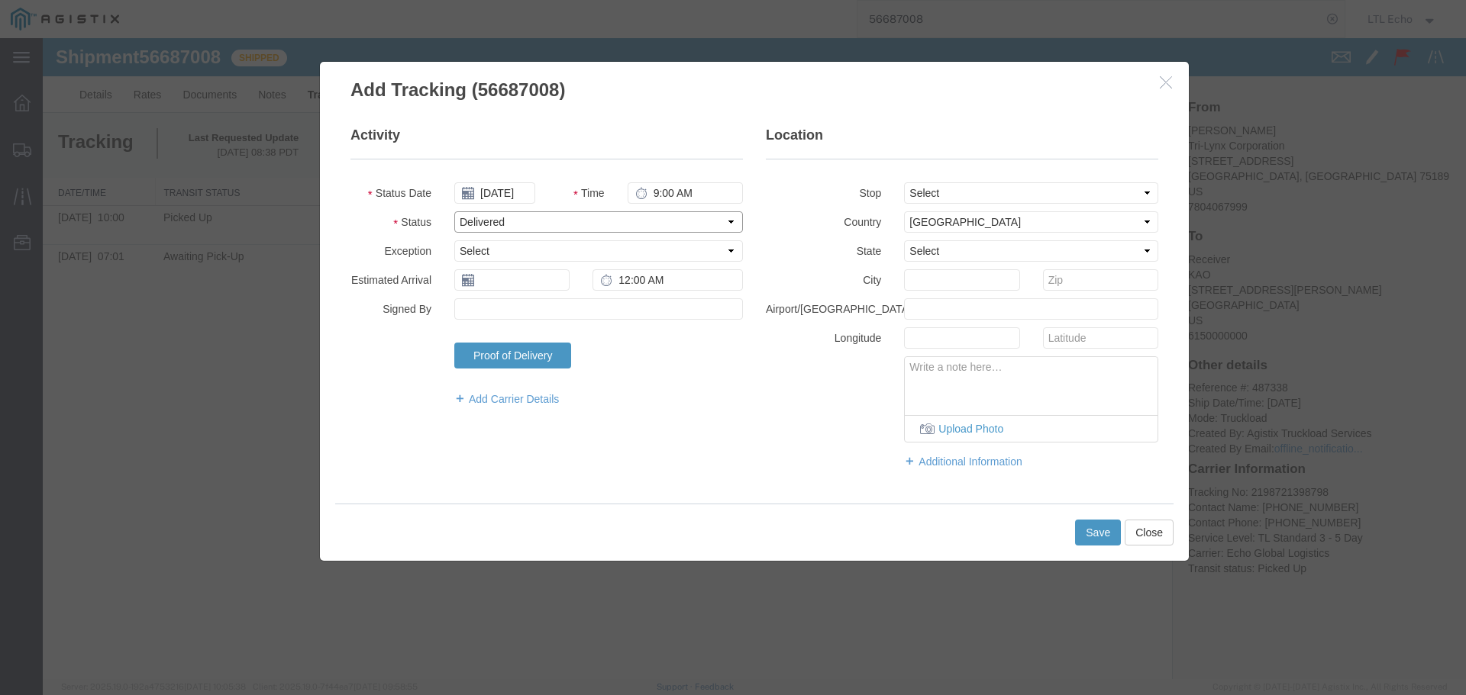
click at [529, 225] on select "Select Arrival Notice Available Arrival Notice Imported Arrive at Delivery Loca…" at bounding box center [598, 221] width 289 height 21
click at [514, 284] on input "text" at bounding box center [511, 279] width 115 height 21
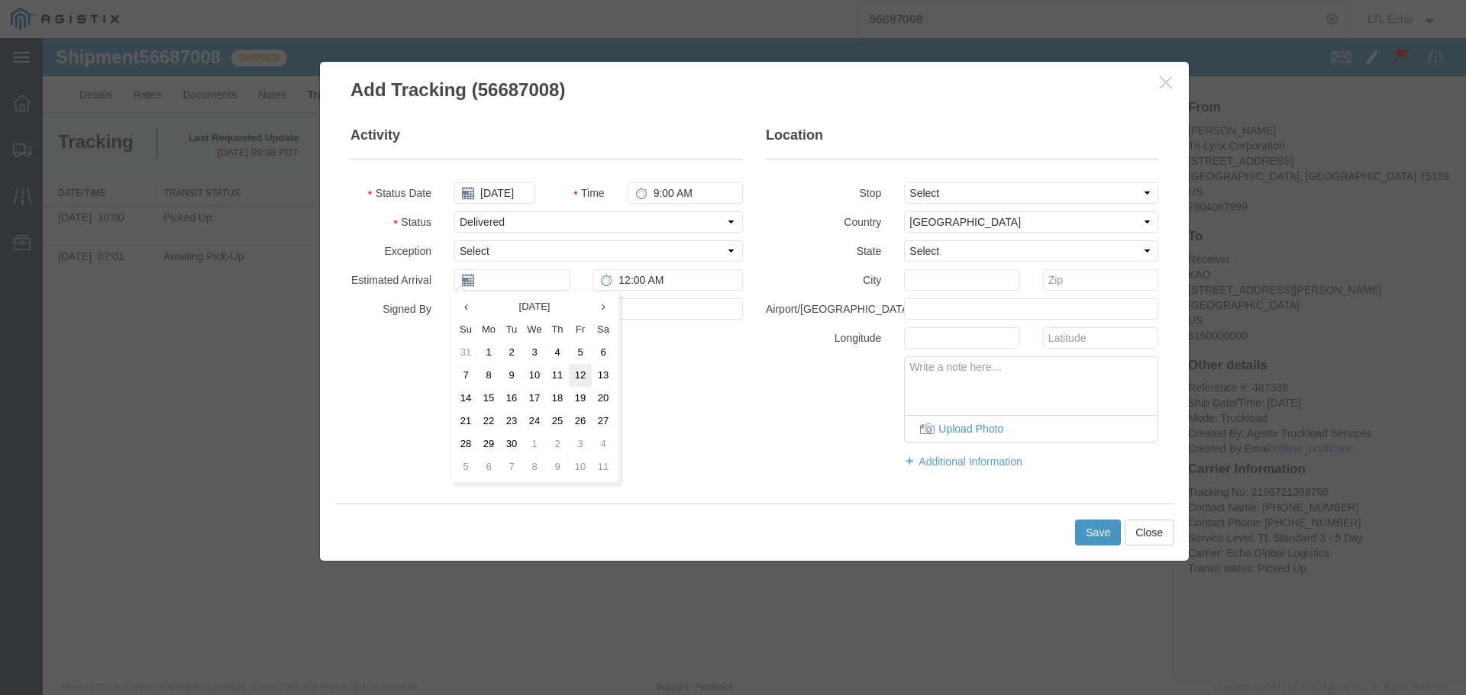
click at [572, 378] on td "12" at bounding box center [580, 375] width 23 height 23
type input "[DATE]"
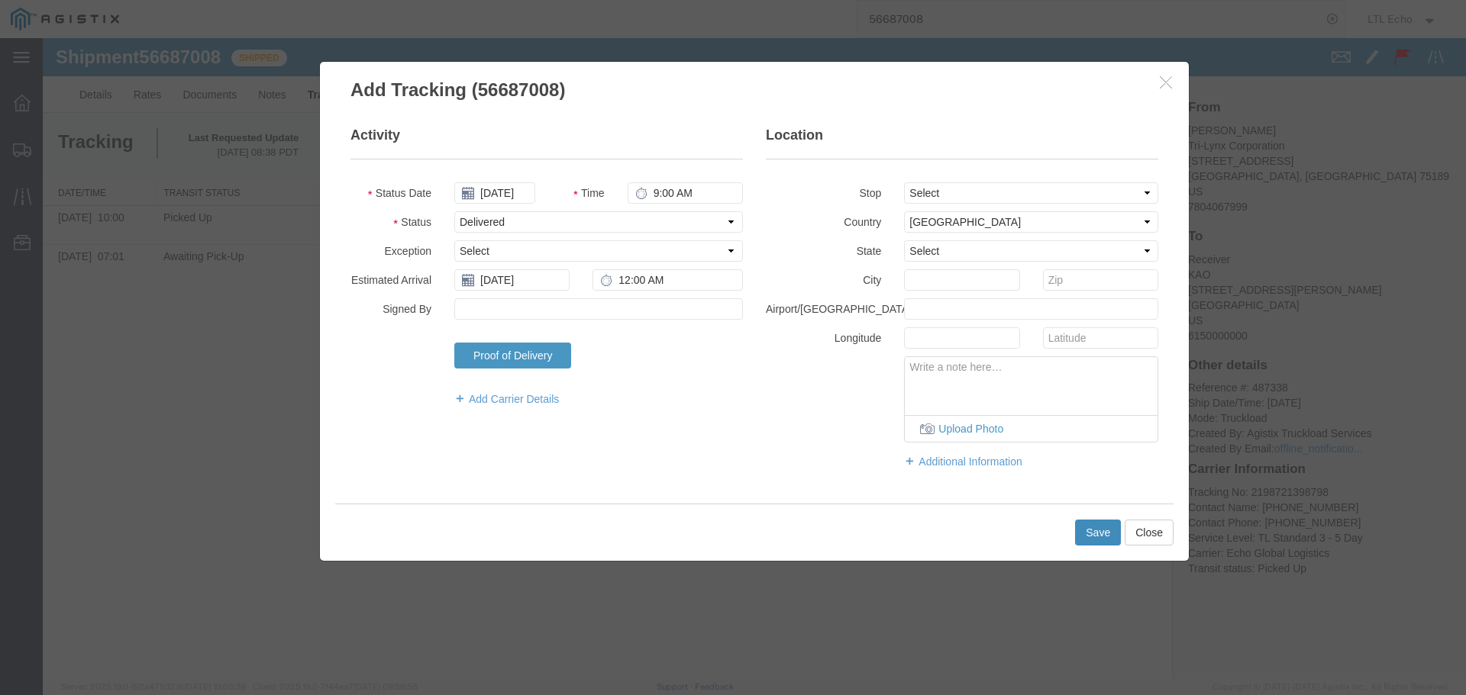
click at [1104, 534] on button "Save" at bounding box center [1098, 533] width 46 height 26
